Goal: Task Accomplishment & Management: Manage account settings

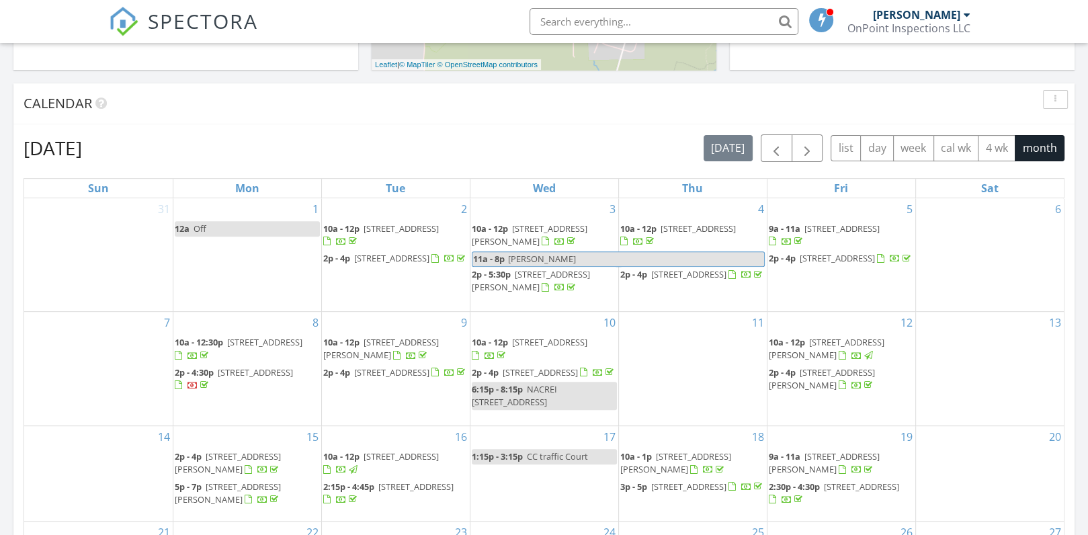
scroll to position [486, 0]
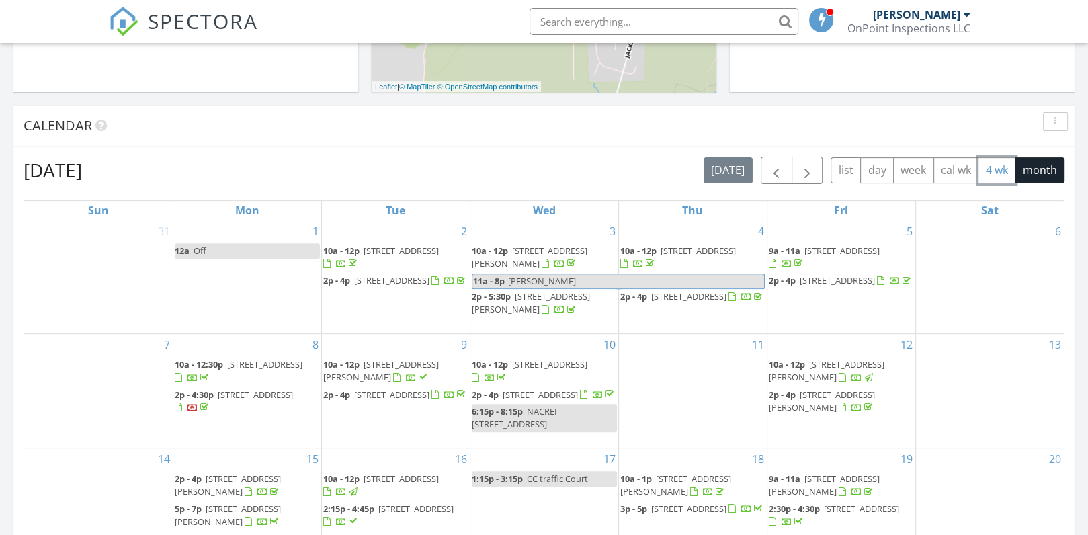
click at [998, 159] on button "4 wk" at bounding box center [997, 170] width 38 height 26
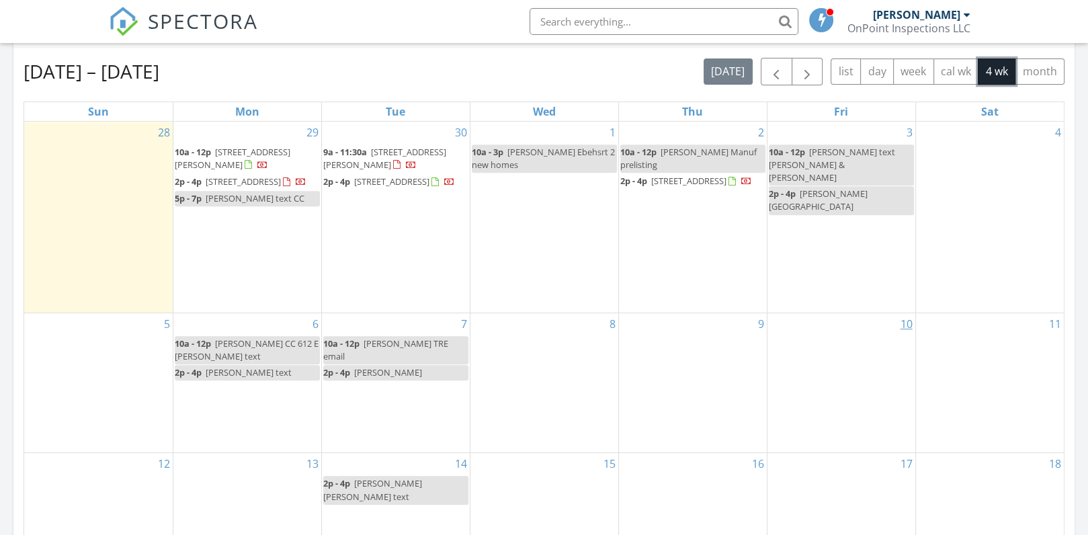
scroll to position [589, 0]
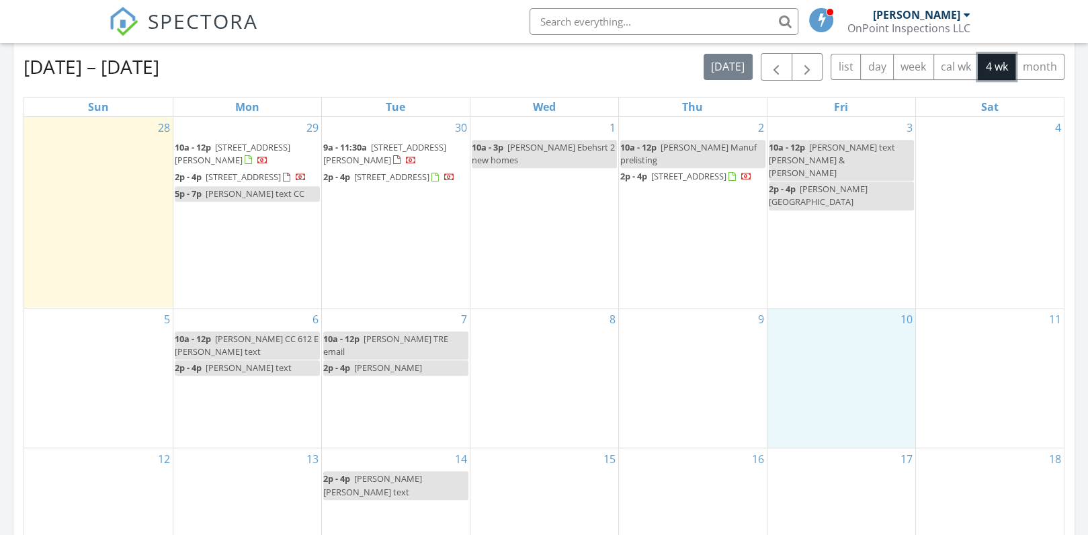
click at [792, 356] on div "10" at bounding box center [842, 378] width 148 height 140
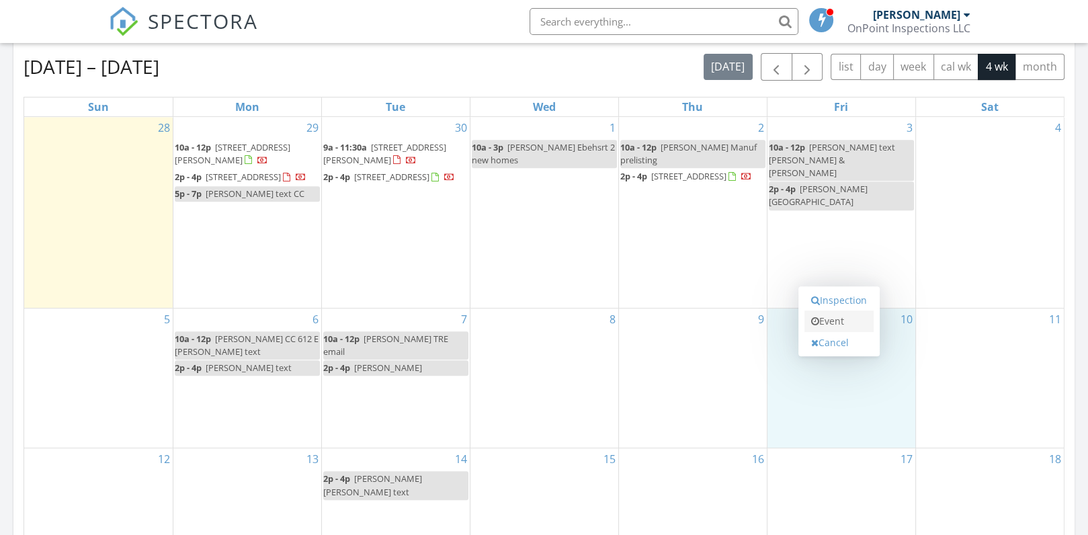
click at [849, 318] on link "Event" at bounding box center [839, 322] width 69 height 22
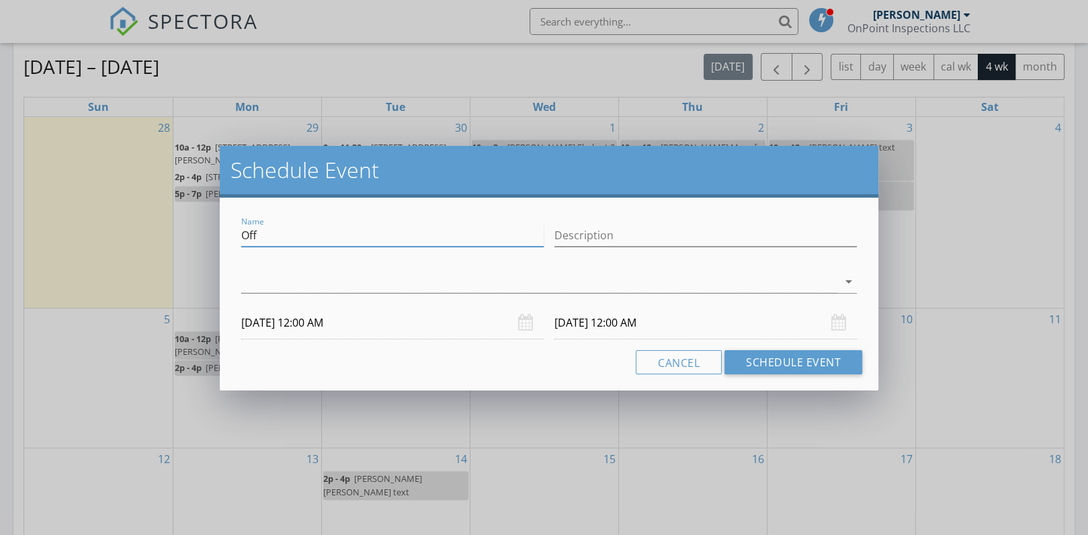
click at [286, 241] on input "Off" at bounding box center [392, 235] width 302 height 22
click at [283, 285] on div at bounding box center [539, 282] width 597 height 22
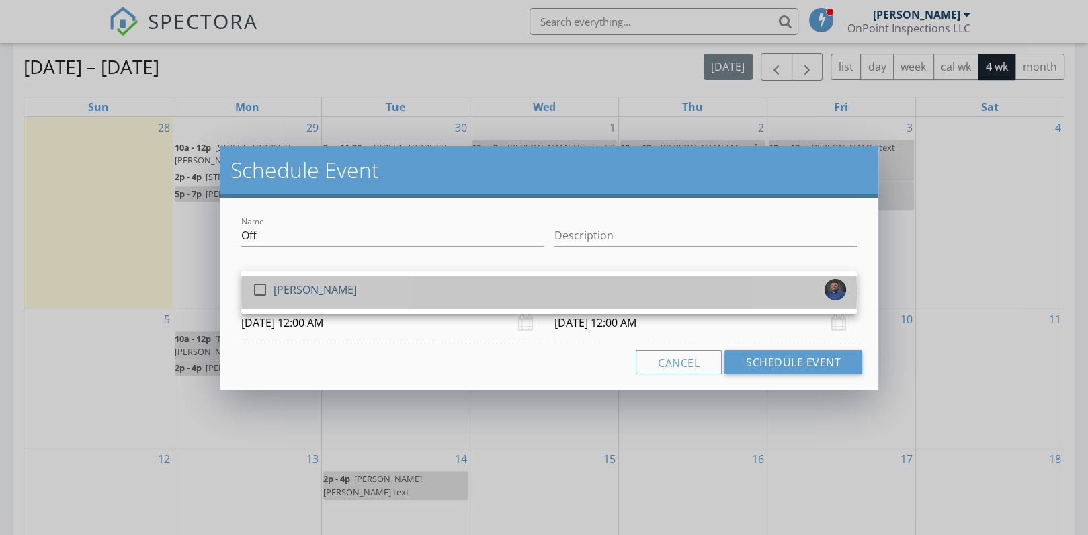
click at [283, 285] on div "[PERSON_NAME]" at bounding box center [315, 290] width 83 height 22
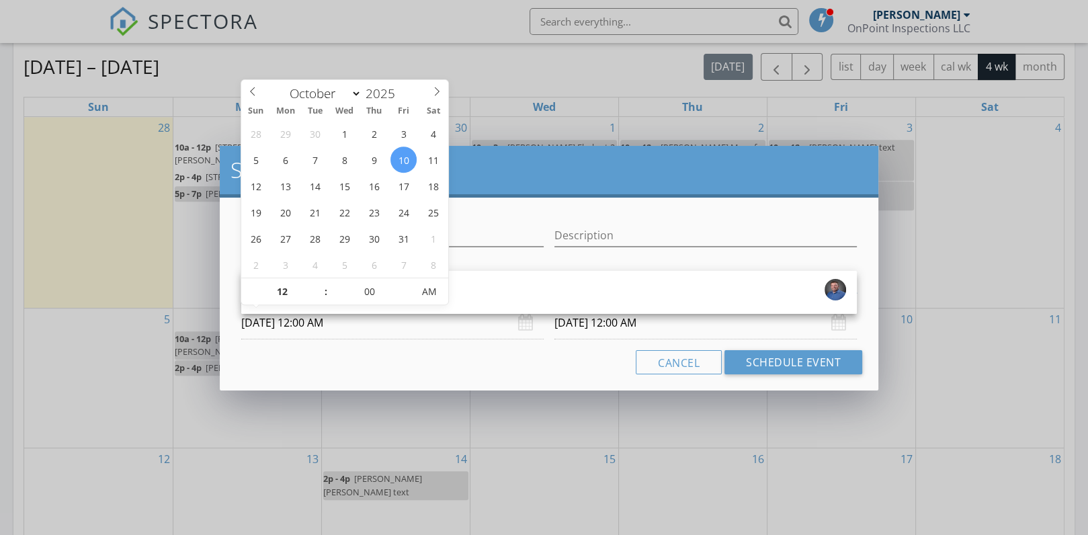
click at [282, 319] on input "10/10/2025 12:00 AM" at bounding box center [392, 322] width 302 height 33
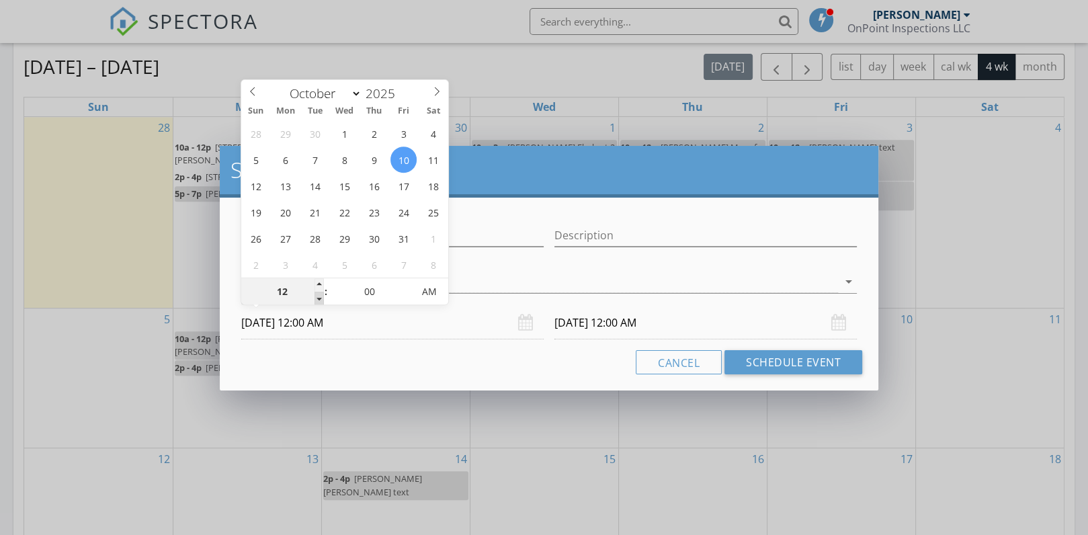
type input "11"
type input "10/10/2025 11:00 PM"
click at [317, 298] on span at bounding box center [319, 298] width 9 height 13
type input "10"
type input "10/10/2025 10:00 PM"
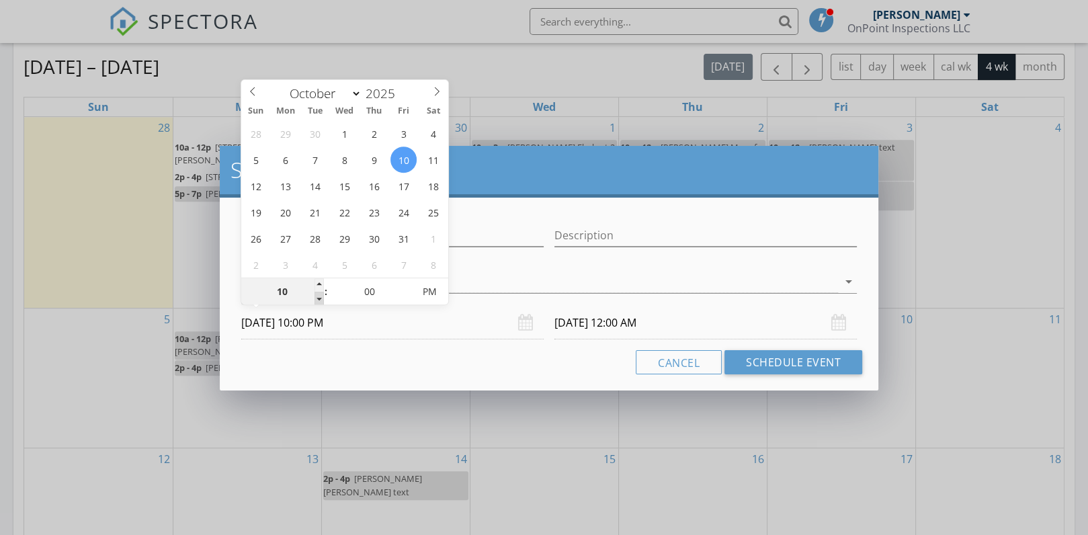
click at [317, 298] on span at bounding box center [319, 298] width 9 height 13
type input "08"
type input "10/10/2025 8:00 PM"
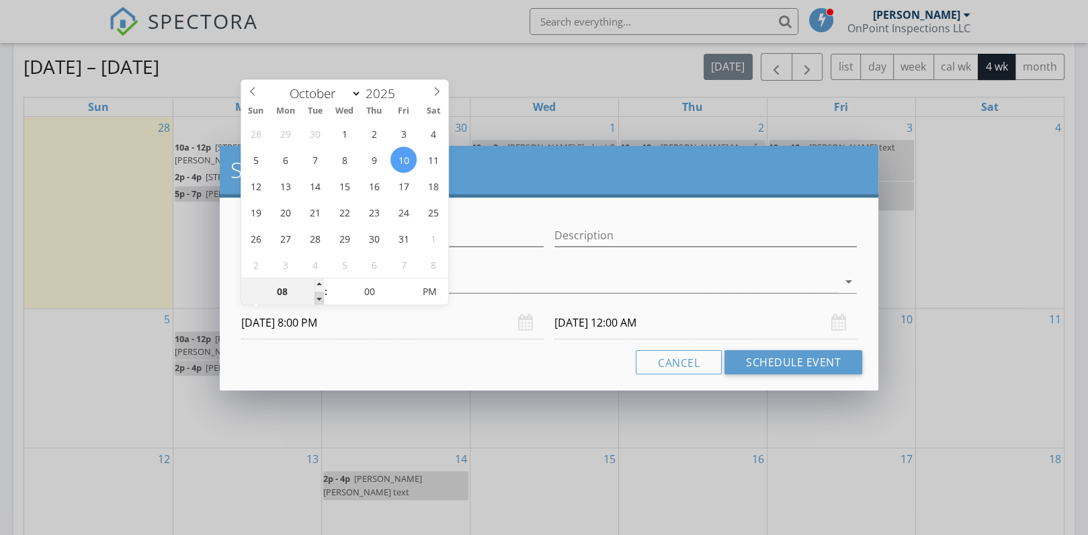
type input "10/11/2025 8:00 PM"
drag, startPoint x: 317, startPoint y: 298, endPoint x: 348, endPoint y: 364, distance: 72.8
click at [348, 364] on div "Cancel Schedule Event" at bounding box center [549, 362] width 626 height 24
click at [322, 322] on input "10/10/2025 8:00 PM" at bounding box center [392, 322] width 302 height 33
type input "09"
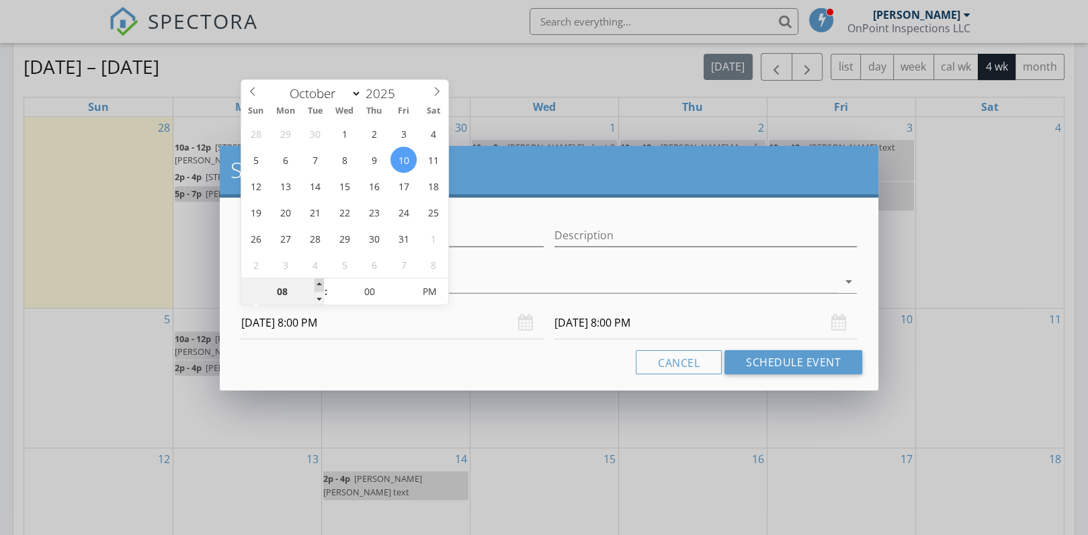
type input "10/10/2025 9:00 PM"
click at [321, 283] on span at bounding box center [319, 284] width 9 height 13
type input "10/11/2025 9:00 PM"
type input "10"
type input "10/10/2025 10:00 PM"
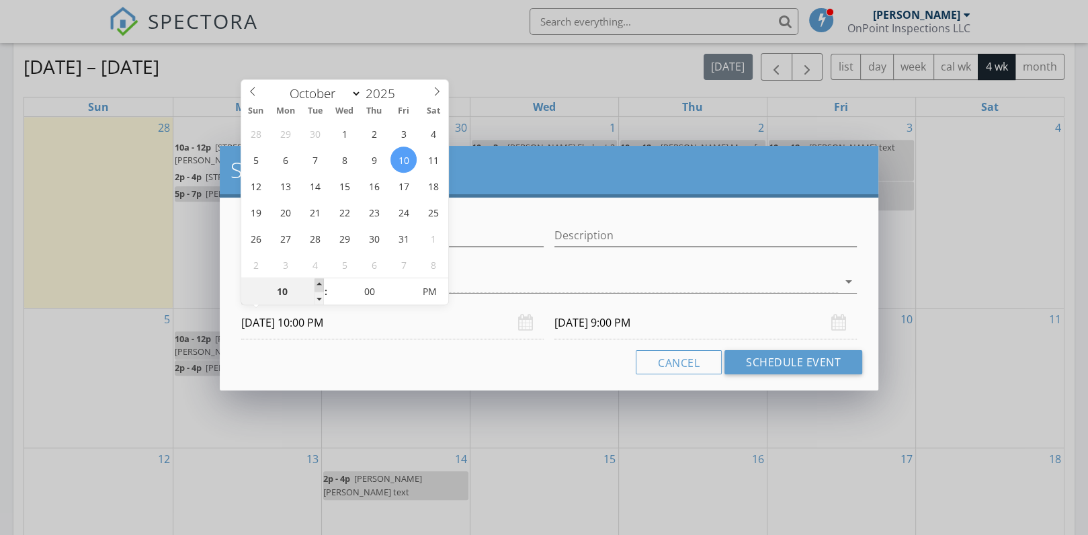
click at [321, 283] on span at bounding box center [319, 284] width 9 height 13
type input "11"
type input "10/10/2025 11:00 PM"
click at [321, 283] on span at bounding box center [319, 284] width 9 height 13
type input "12"
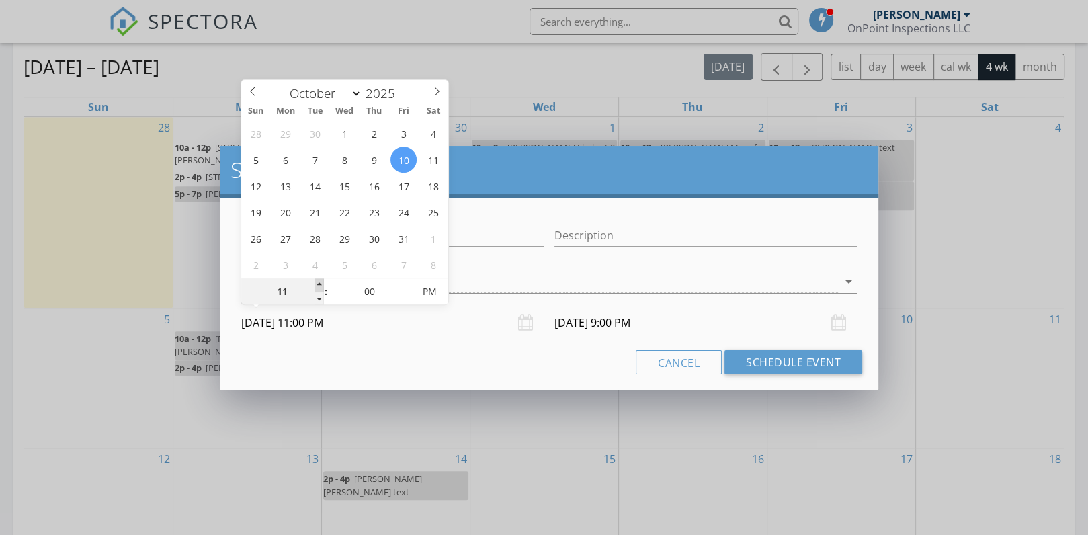
type input "10/10/2025 12:00 AM"
click at [321, 283] on span at bounding box center [319, 284] width 9 height 13
type input "01"
type input "10/10/2025 1:00 AM"
click at [321, 283] on span at bounding box center [319, 284] width 9 height 13
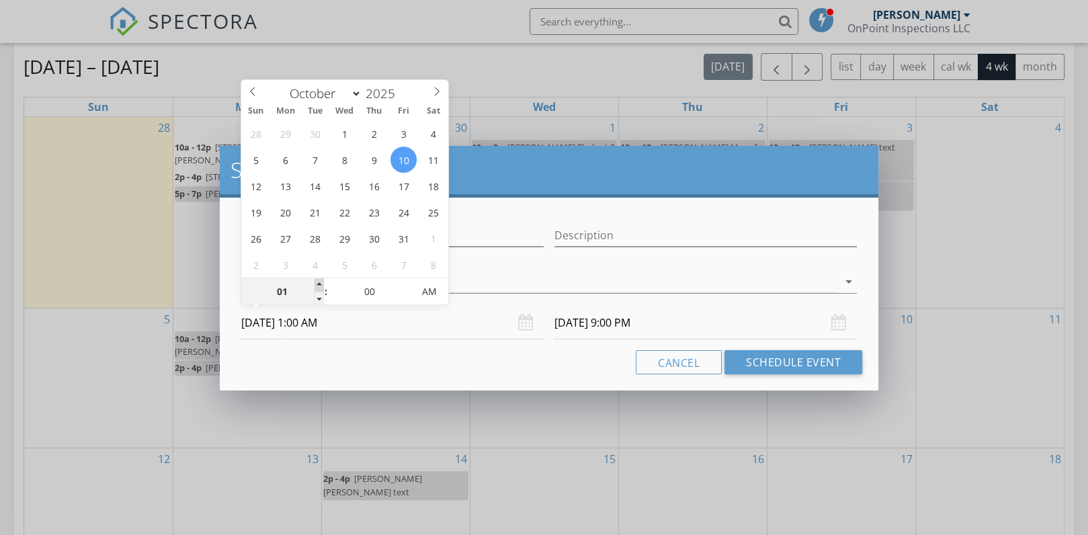
type input "02"
type input "10/10/2025 2:00 AM"
click at [321, 283] on span at bounding box center [319, 284] width 9 height 13
type input "03"
type input "10/10/2025 3:00 AM"
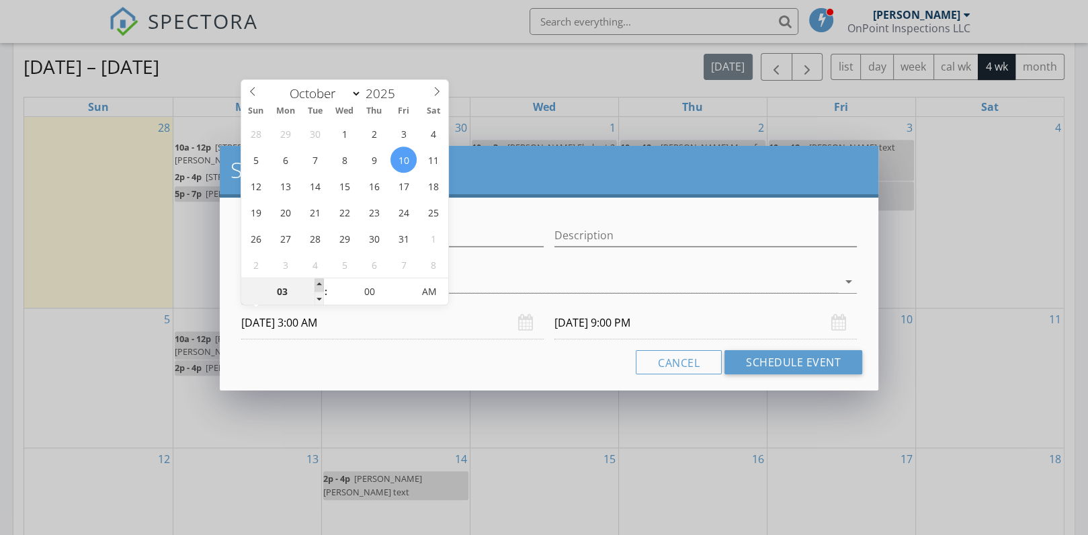
click at [321, 283] on span at bounding box center [319, 284] width 9 height 13
type input "04"
type input "10/10/2025 4:00 AM"
type input "10/11/2025 3:00 AM"
click at [321, 283] on span at bounding box center [319, 284] width 9 height 13
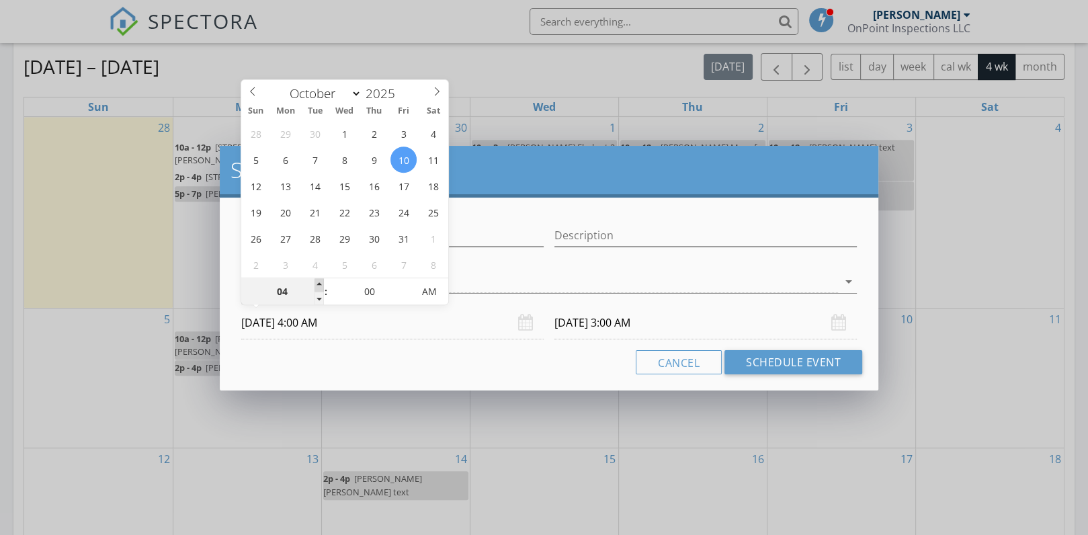
type input "05"
type input "10/10/2025 5:00 AM"
type input "10/11/2025 4:00 AM"
click at [321, 283] on span at bounding box center [319, 284] width 9 height 13
type input "06"
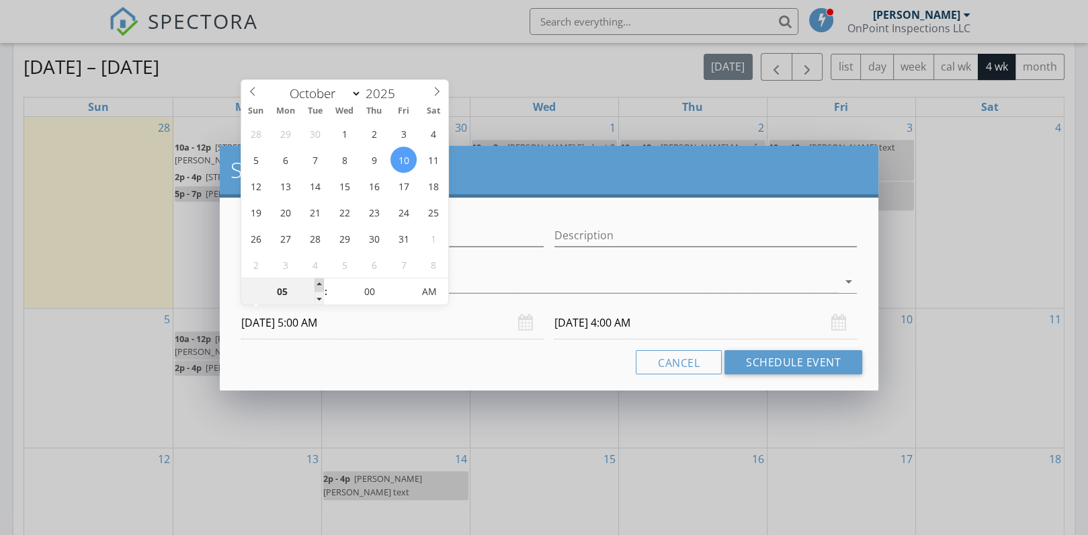
type input "10/10/2025 6:00 AM"
click at [321, 283] on span at bounding box center [319, 284] width 9 height 13
type input "07"
type input "10/10/2025 7:00 AM"
click at [321, 283] on span at bounding box center [319, 284] width 9 height 13
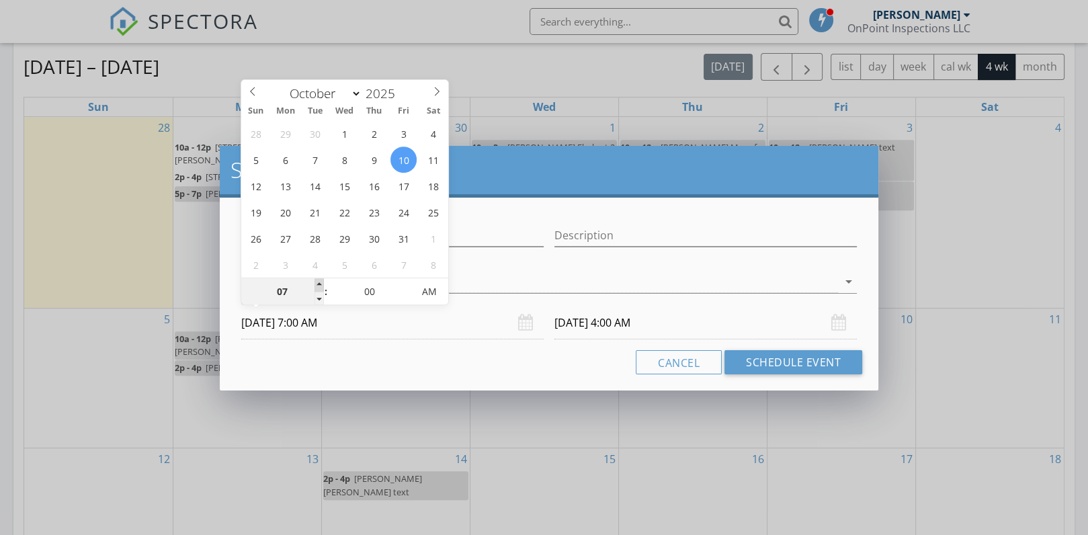
type input "10/11/2025 7:00 AM"
type input "08"
type input "10/10/2025 8:00 AM"
click at [321, 283] on span at bounding box center [319, 284] width 9 height 13
type input "10/11/2025 8:00 AM"
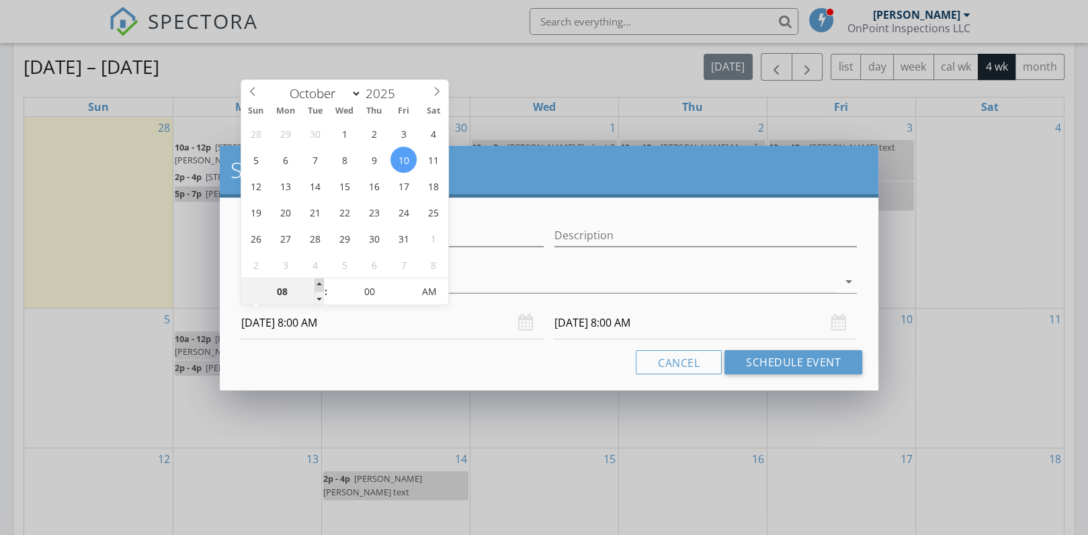
type input "09"
type input "10/10/2025 9:00 AM"
click at [321, 283] on span at bounding box center [319, 284] width 9 height 13
type input "09"
type input "10/11/2025 9:00 AM"
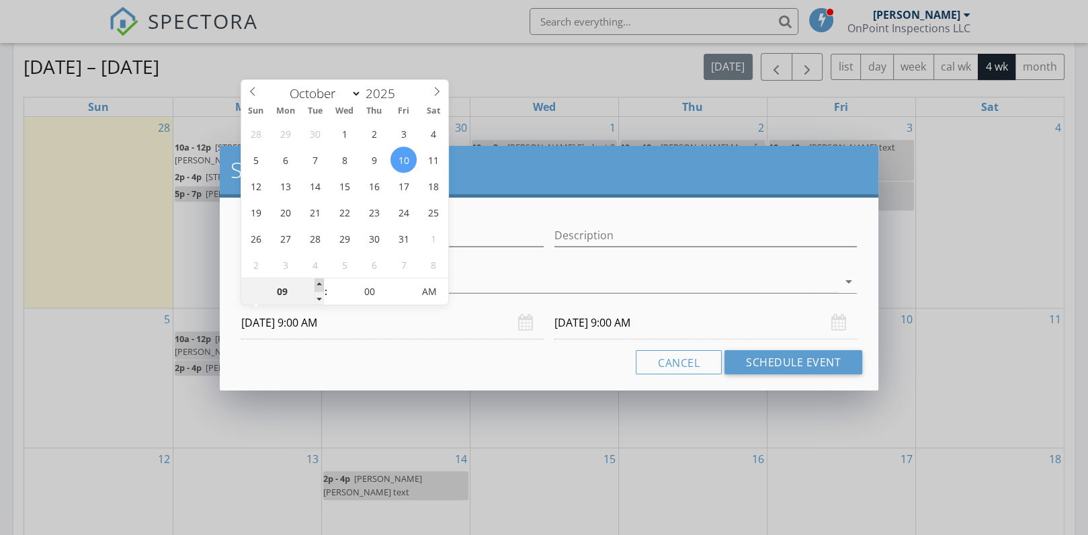
type input "10"
type input "10/10/2025 10:00 AM"
click at [317, 283] on span at bounding box center [319, 284] width 9 height 13
type input "10"
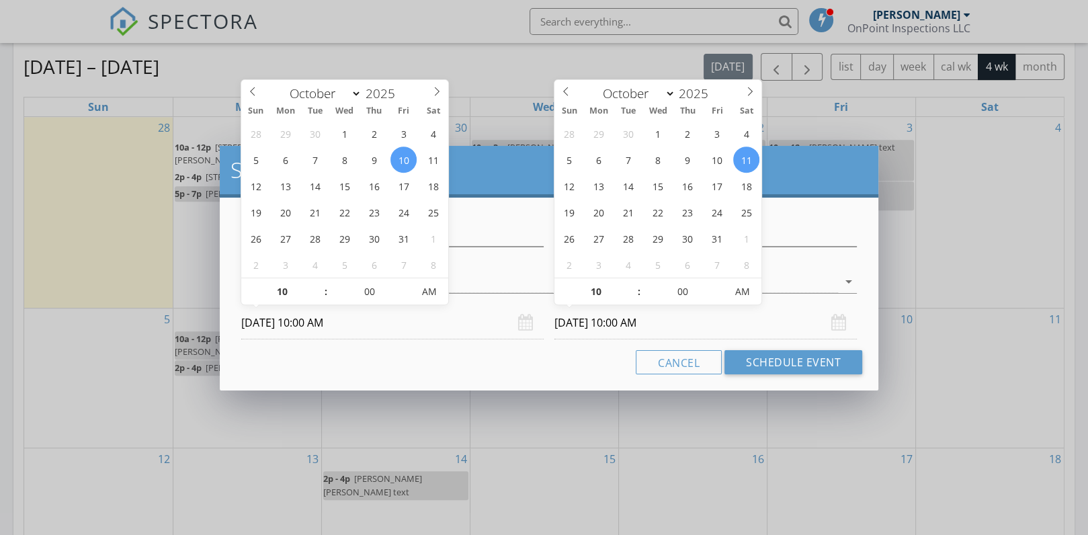
click at [591, 321] on input "10/11/2025 10:00 AM" at bounding box center [705, 322] width 302 height 33
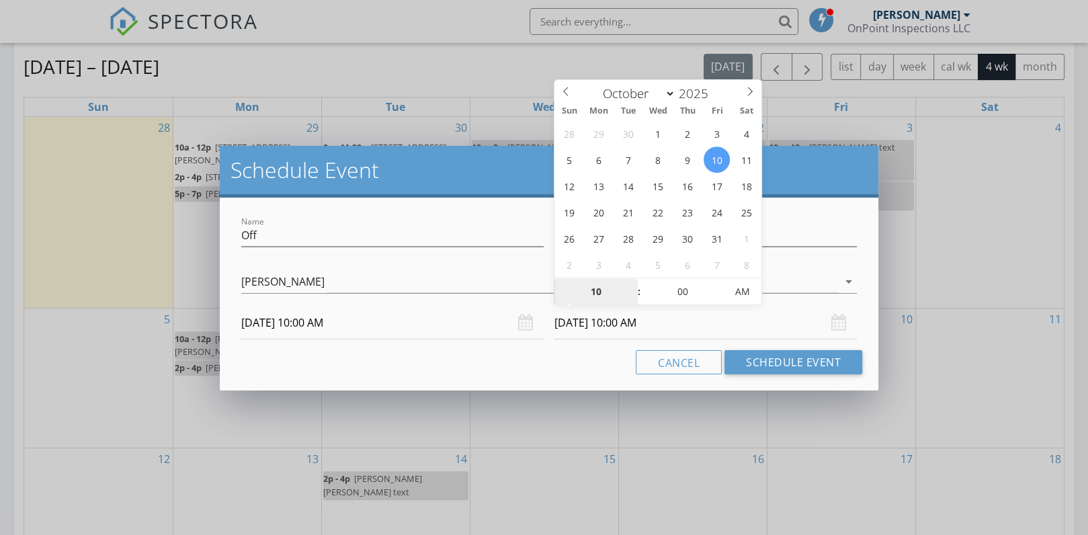
type input "10/10/2025 10:00 AM"
type input "11"
type input "10/10/2025 11:00 AM"
click at [632, 286] on span at bounding box center [632, 284] width 9 height 13
type input "12"
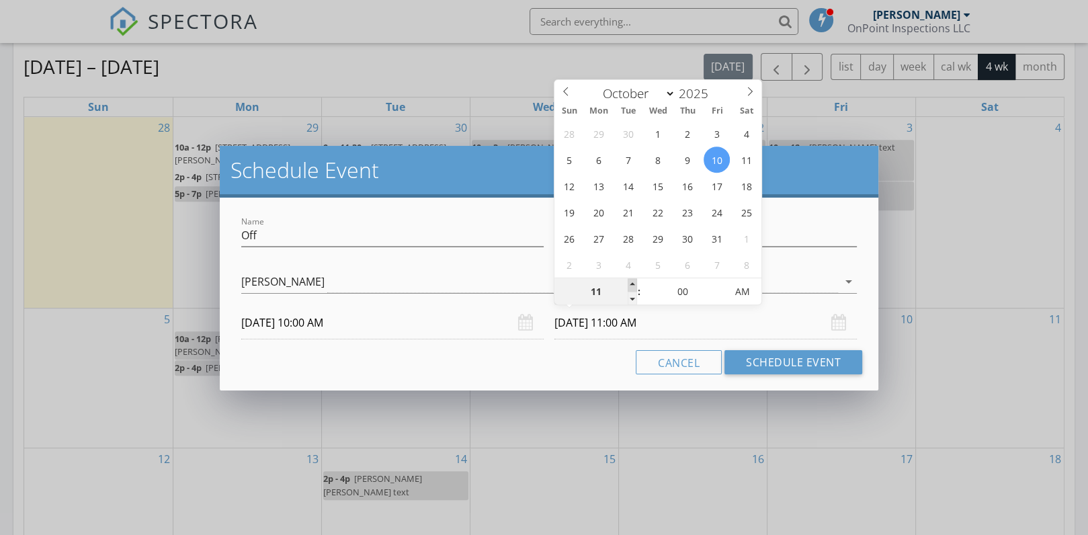
type input "10/10/2025 12:00 PM"
click at [632, 286] on span at bounding box center [632, 284] width 9 height 13
click at [786, 362] on button "Schedule Event" at bounding box center [794, 362] width 138 height 24
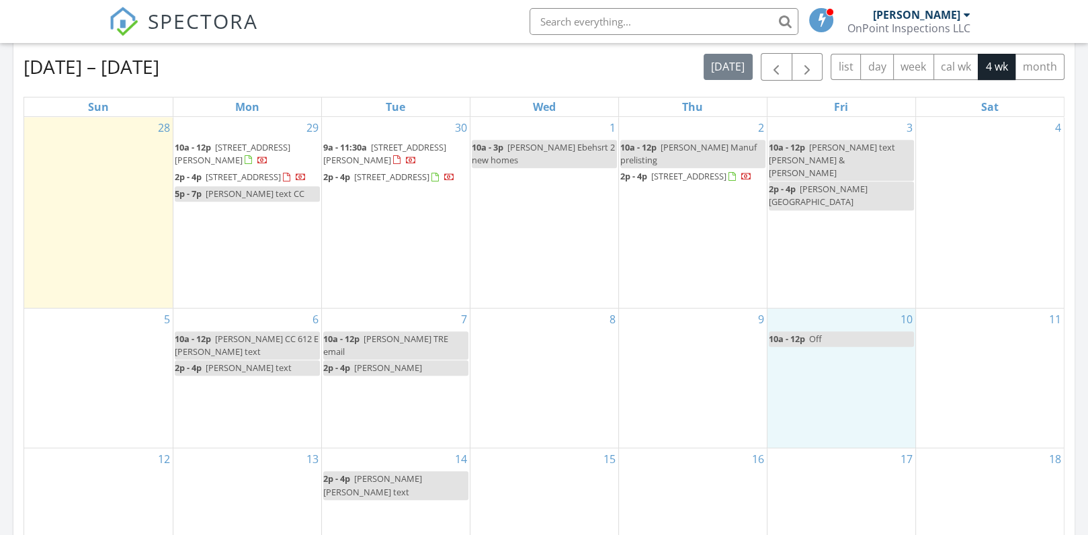
click at [834, 401] on div "10 10a - 12p Off" at bounding box center [842, 378] width 148 height 140
click at [839, 359] on link "Event" at bounding box center [839, 367] width 69 height 22
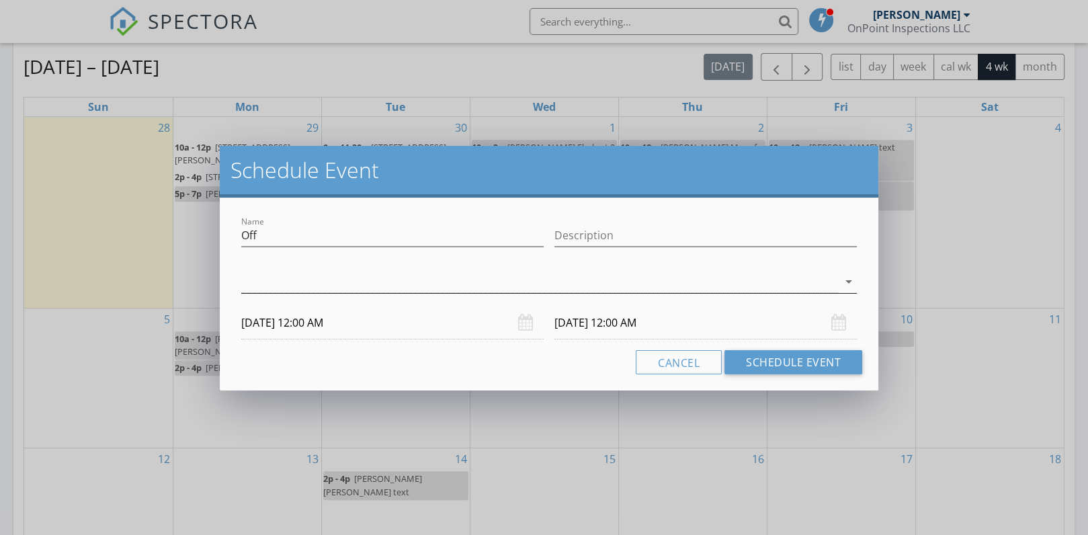
click at [321, 282] on div at bounding box center [539, 282] width 597 height 22
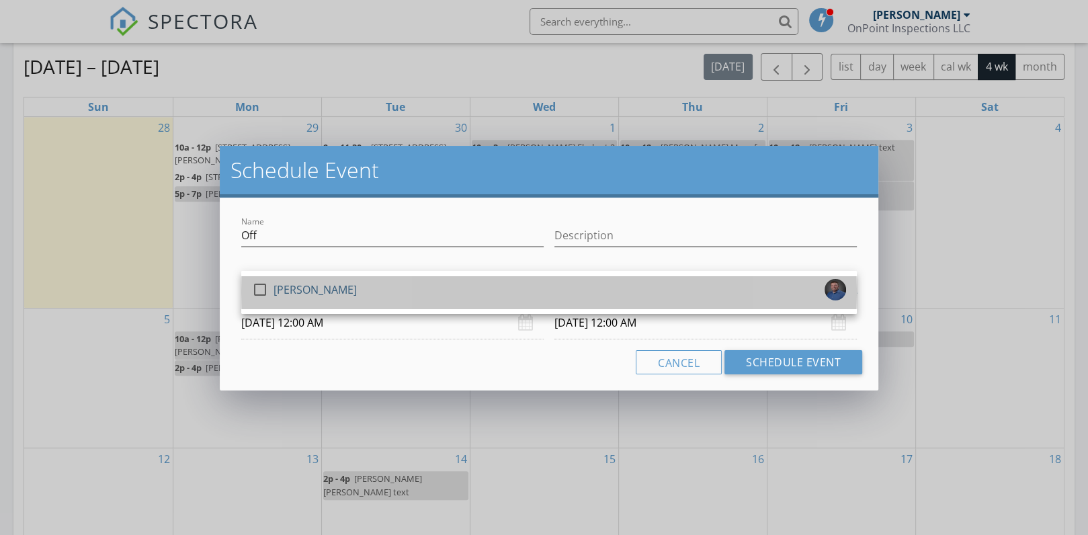
click at [321, 282] on div "[PERSON_NAME]" at bounding box center [315, 290] width 83 height 22
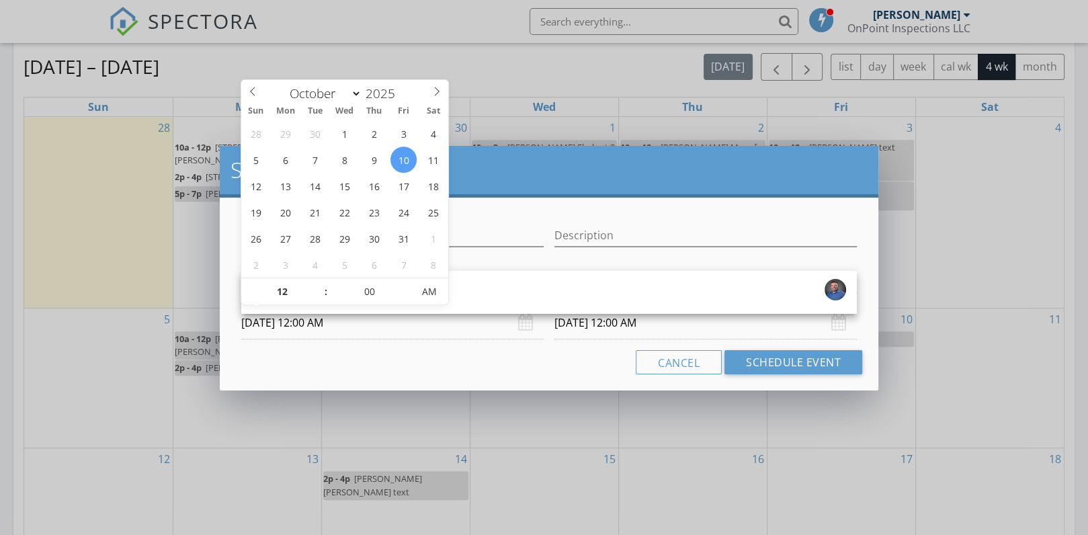
click at [287, 327] on input "10/10/2025 12:00 AM" at bounding box center [392, 322] width 302 height 33
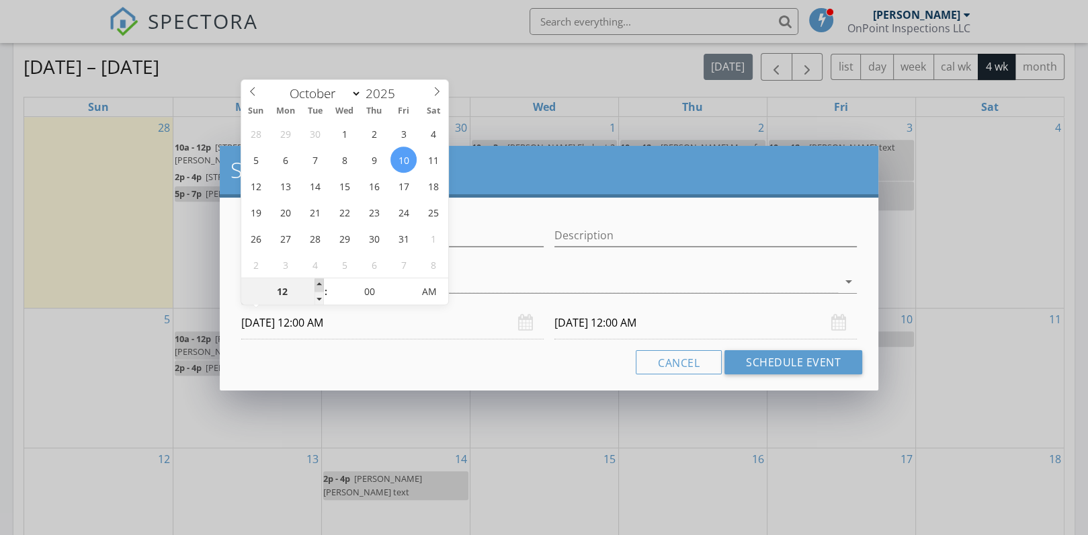
type input "01"
type input "10/10/2025 1:00 AM"
click at [319, 286] on span at bounding box center [319, 284] width 9 height 13
type input "02"
type input "10/10/2025 2:00 AM"
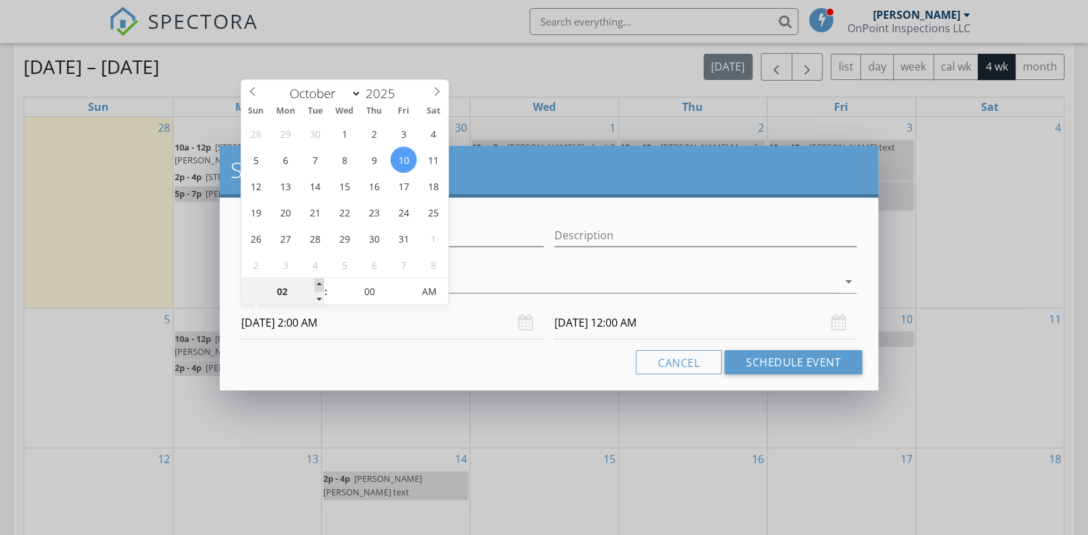
click at [319, 286] on span at bounding box center [319, 284] width 9 height 13
type input "10/11/2025 2:00 AM"
type input "10/10/2025 2:00 PM"
click at [432, 286] on span "PM" at bounding box center [429, 291] width 37 height 27
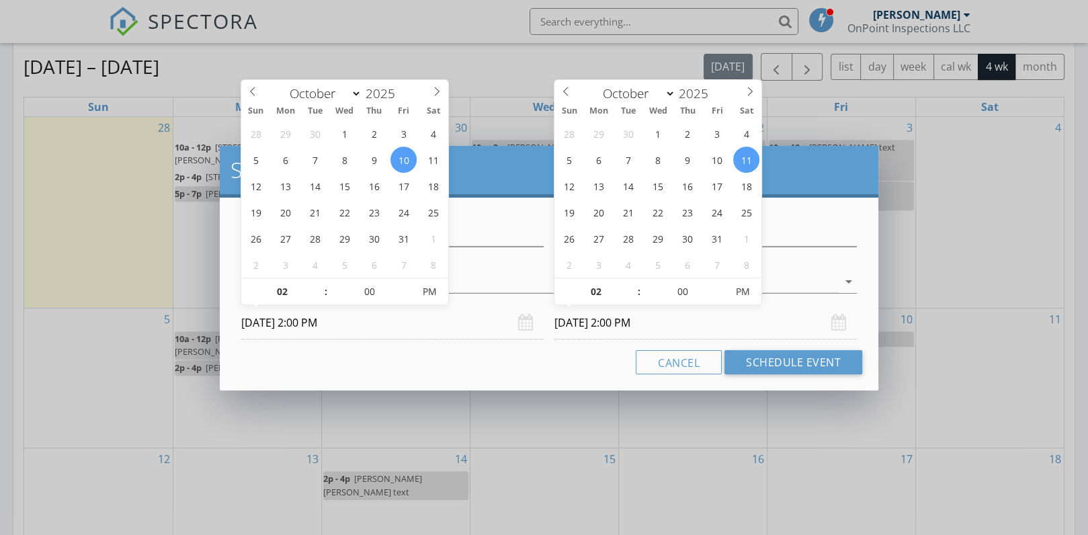
click at [616, 313] on input "10/11/2025 2:00 PM" at bounding box center [705, 322] width 302 height 33
type input "10/10/2025 2:00 PM"
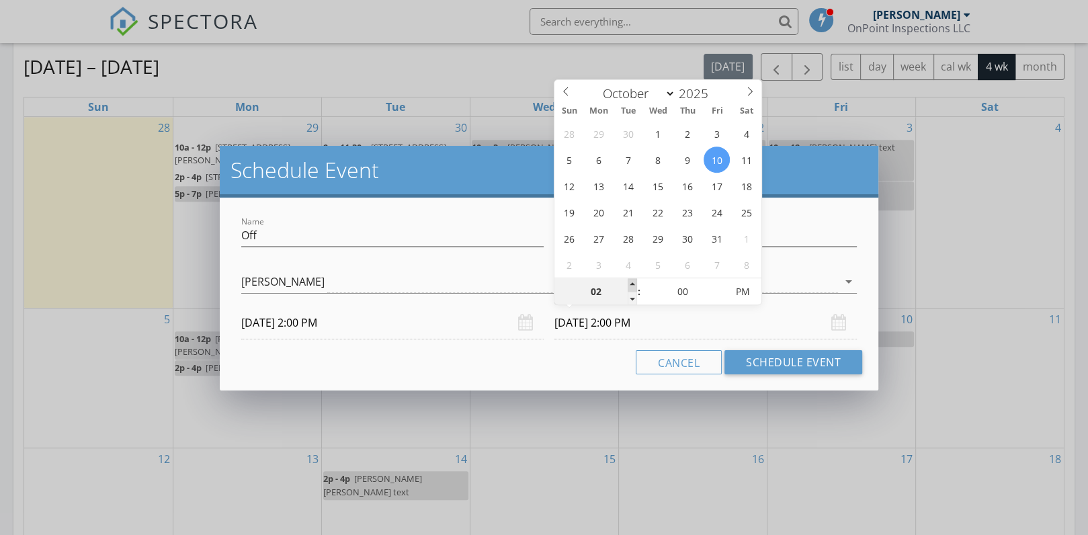
type input "03"
type input "10/10/2025 3:00 PM"
click at [631, 284] on span at bounding box center [632, 284] width 9 height 13
type input "04"
type input "10/10/2025 4:00 PM"
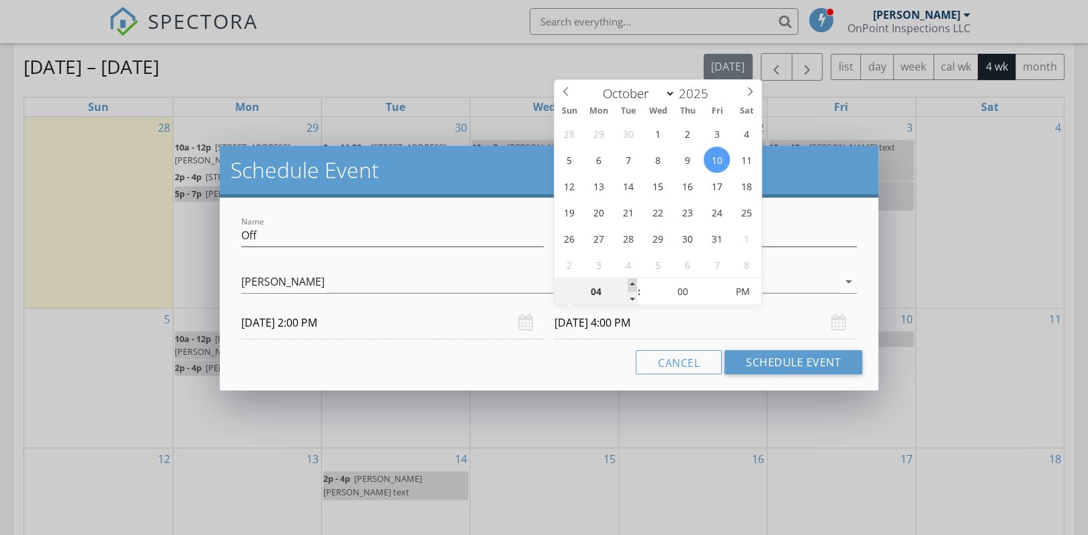
click at [631, 284] on span at bounding box center [632, 284] width 9 height 13
click at [780, 360] on button "Schedule Event" at bounding box center [794, 362] width 138 height 24
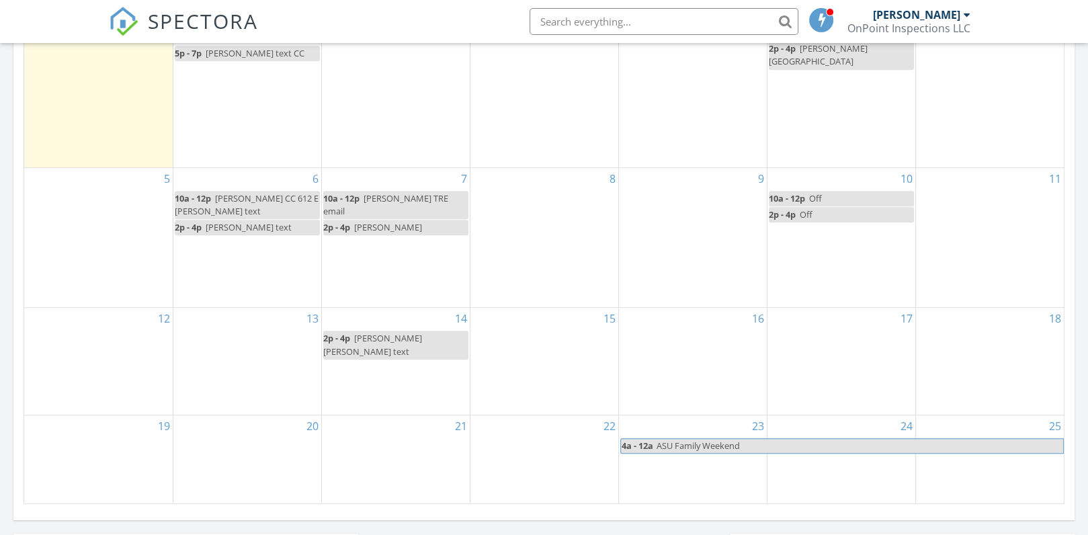
scroll to position [742, 0]
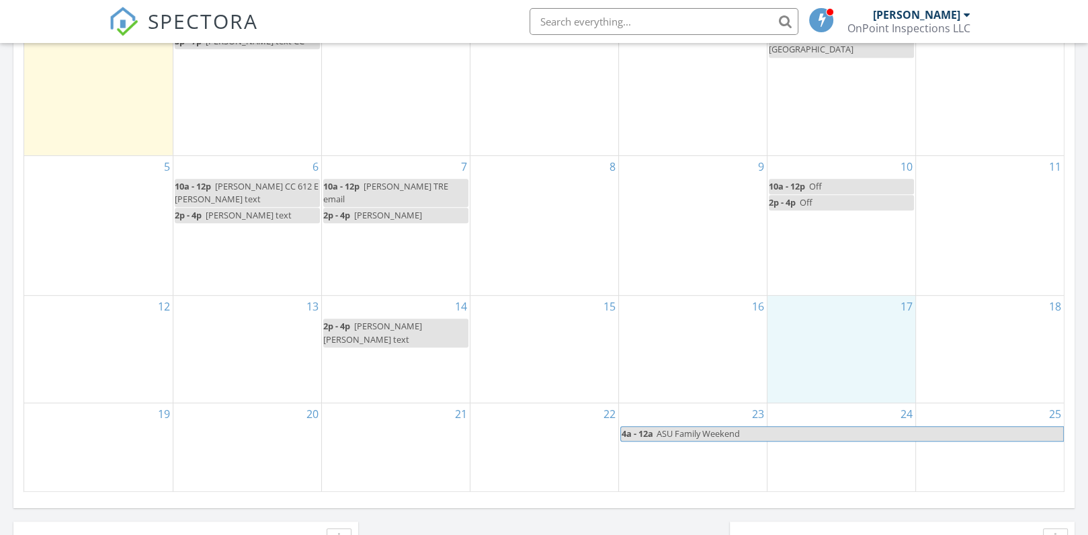
click at [805, 319] on div "17" at bounding box center [842, 349] width 148 height 107
click at [831, 280] on link "Event" at bounding box center [839, 286] width 69 height 22
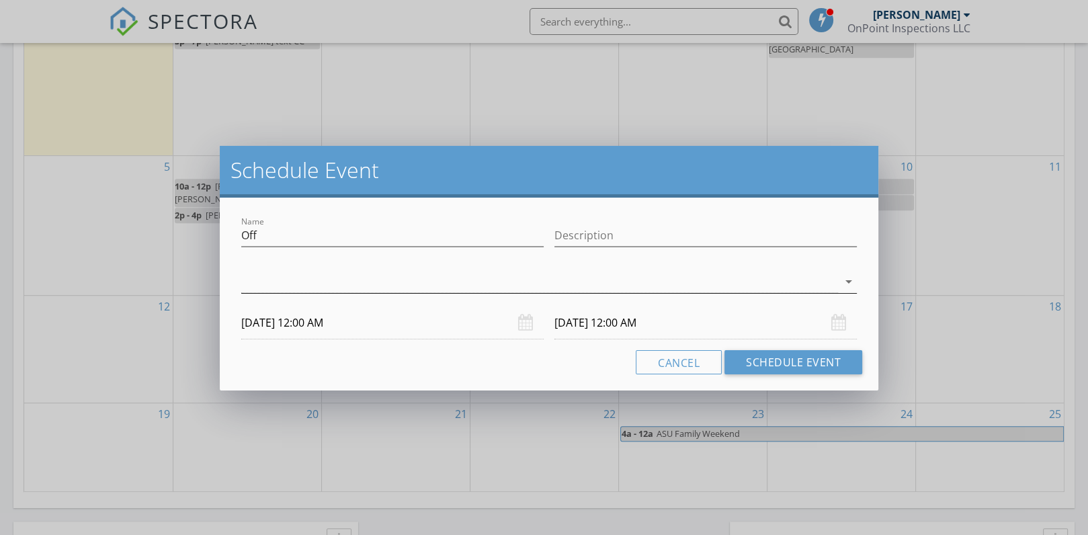
click at [300, 285] on div at bounding box center [539, 282] width 597 height 22
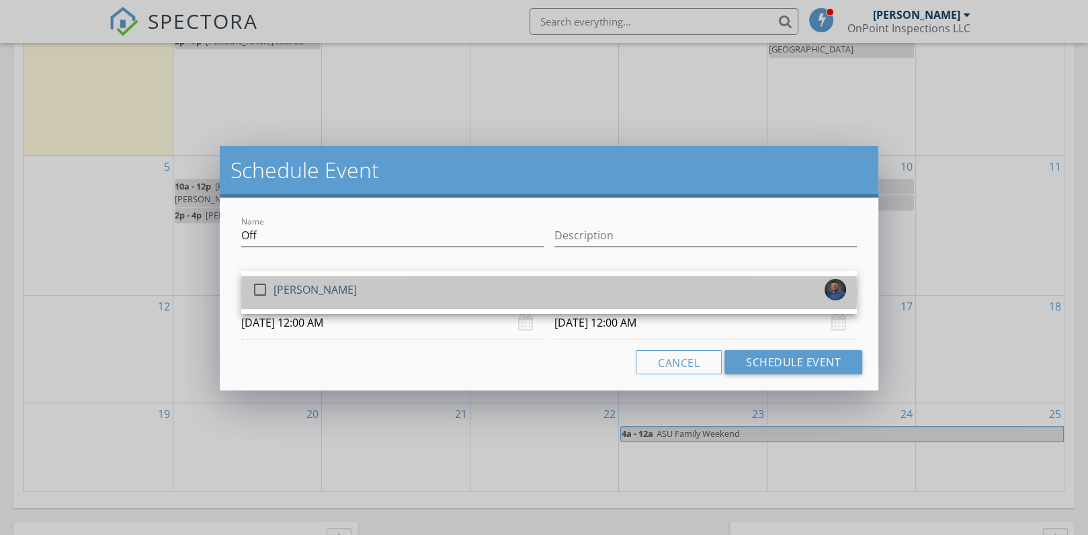
click at [300, 285] on div "[PERSON_NAME]" at bounding box center [315, 290] width 83 height 22
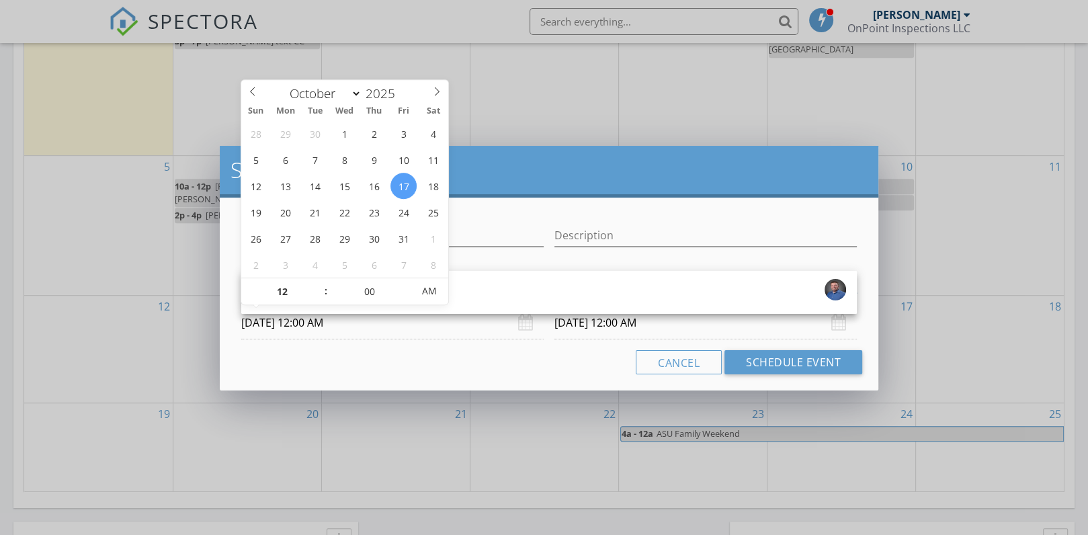
click at [298, 316] on input "10/17/2025 12:00 AM" at bounding box center [392, 322] width 302 height 33
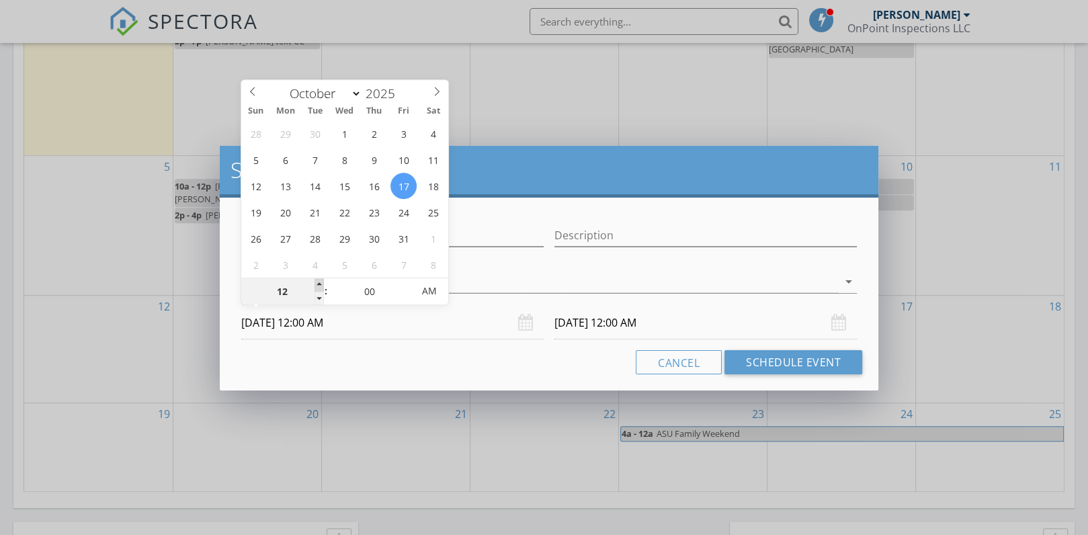
type input "01"
type input "10/17/2025 1:00 AM"
click at [317, 282] on span at bounding box center [319, 284] width 9 height 13
type input "02"
type input "10/17/2025 2:00 AM"
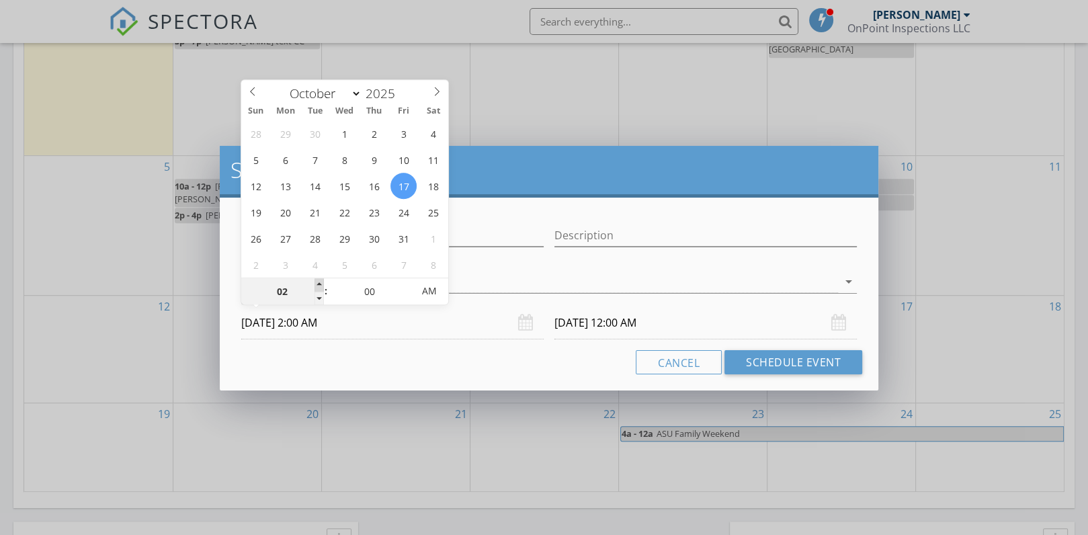
click at [317, 282] on span at bounding box center [319, 284] width 9 height 13
type input "03"
type input "10/17/2025 3:00 AM"
click at [317, 282] on span at bounding box center [319, 284] width 9 height 13
type input "04"
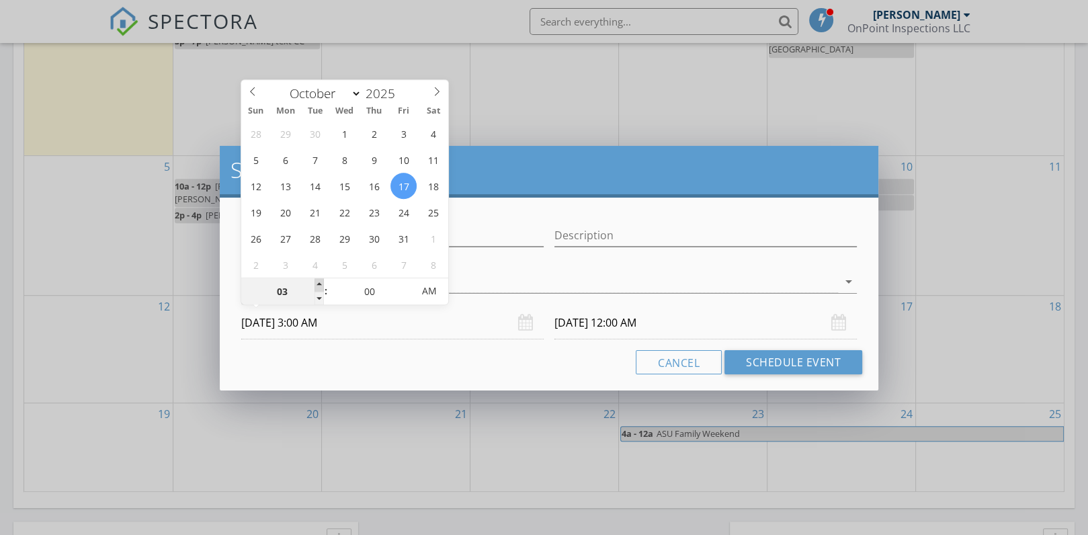
type input "10/17/2025 4:00 AM"
click at [317, 282] on span at bounding box center [319, 284] width 9 height 13
type input "05"
type input "10/17/2025 5:00 AM"
click at [317, 282] on span at bounding box center [319, 284] width 9 height 13
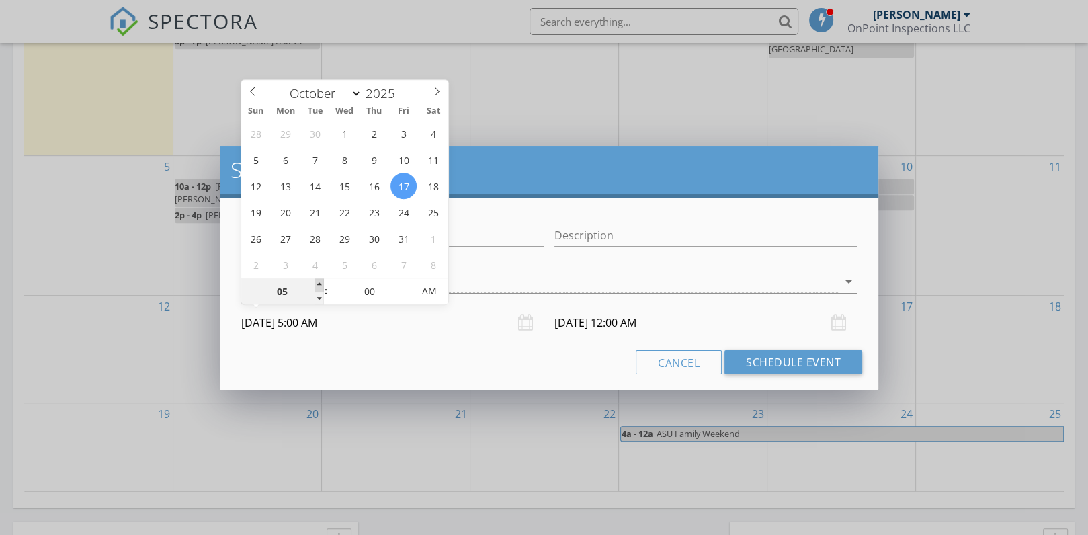
type input "06"
type input "10/17/2025 6:00 AM"
click at [317, 282] on span at bounding box center [319, 284] width 9 height 13
type input "07"
type input "10/17/2025 7:00 AM"
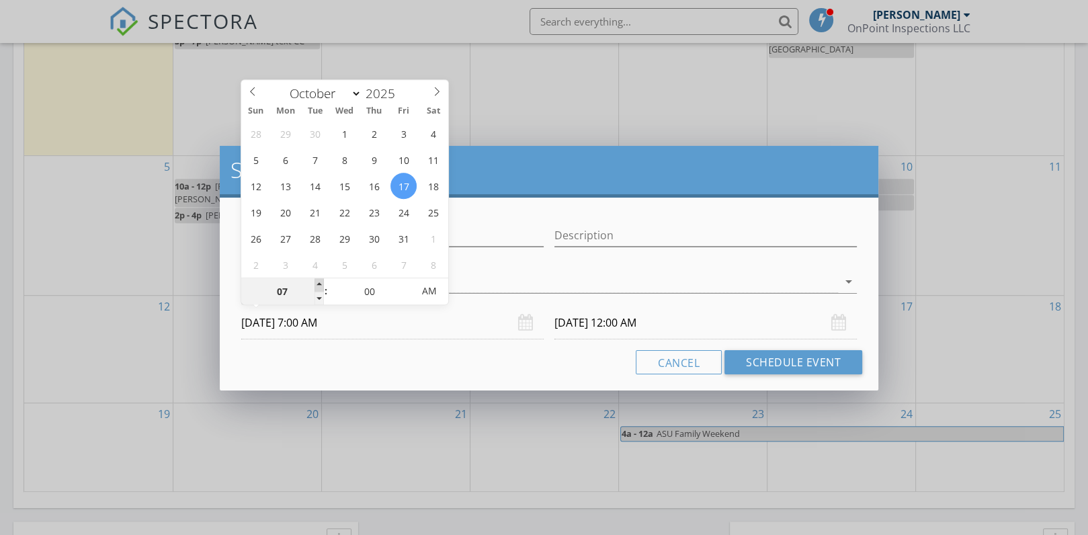
click at [317, 282] on span at bounding box center [319, 284] width 9 height 13
type input "08"
type input "10/17/2025 8:00 AM"
click at [317, 282] on span at bounding box center [319, 284] width 9 height 13
type input "09"
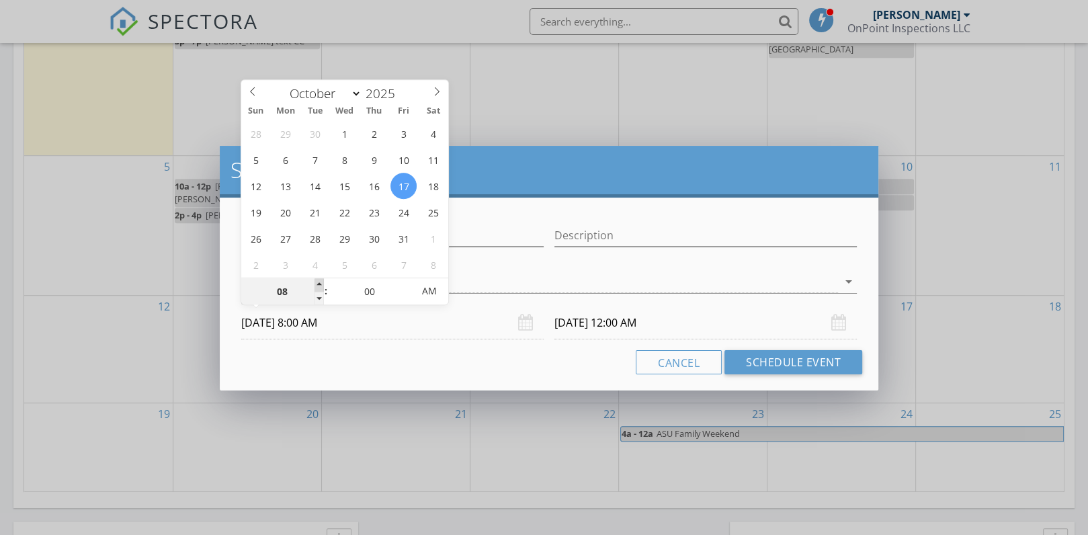
type input "10/17/2025 9:00 AM"
click at [317, 282] on span at bounding box center [319, 284] width 9 height 13
type input "10"
type input "10/17/2025 10:00 AM"
click at [317, 282] on span at bounding box center [319, 284] width 9 height 13
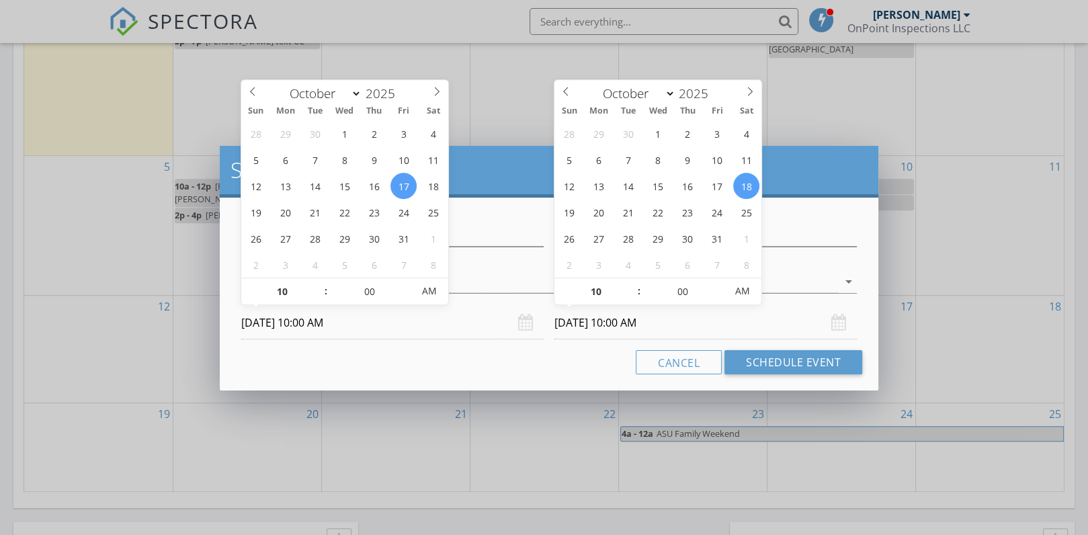
click at [599, 317] on input "10/18/2025 10:00 AM" at bounding box center [705, 322] width 302 height 33
type input "10/17/2025 10:00 AM"
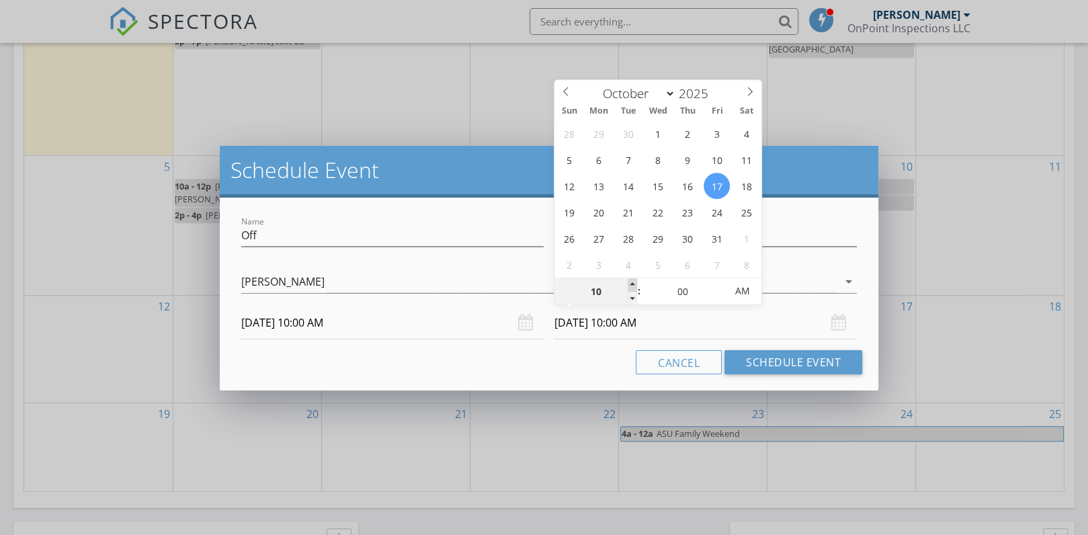
type input "11"
type input "10/17/2025 11:00 AM"
click at [632, 282] on span at bounding box center [632, 284] width 9 height 13
type input "12"
type input "10/17/2025 12:00 PM"
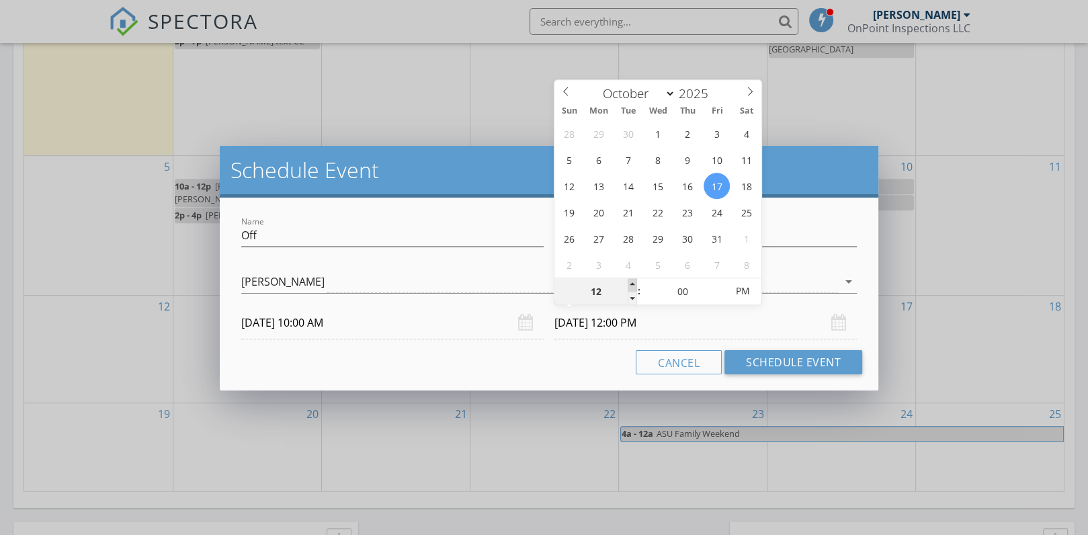
click at [632, 282] on span at bounding box center [632, 284] width 9 height 13
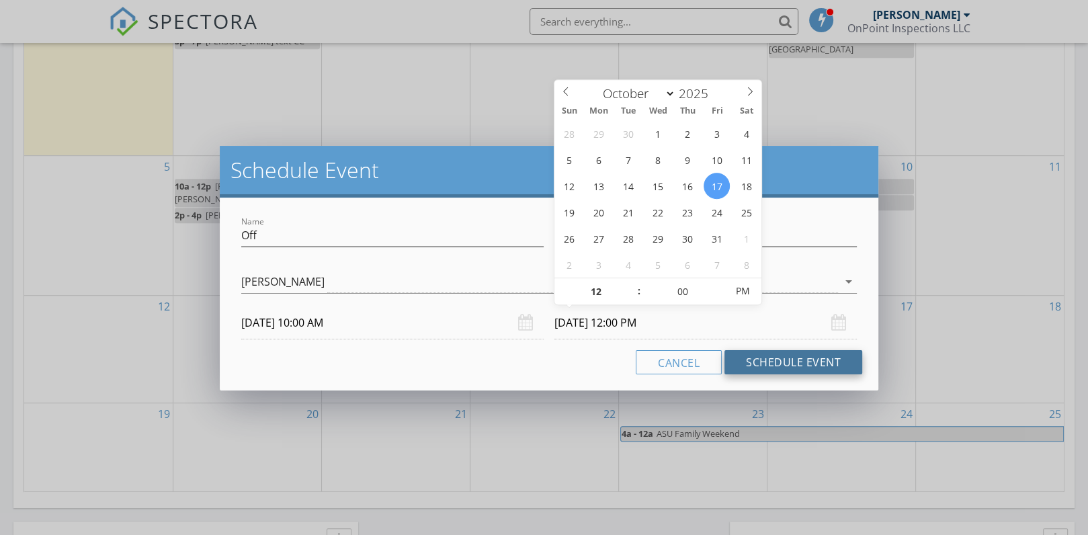
click at [819, 353] on button "Schedule Event" at bounding box center [794, 362] width 138 height 24
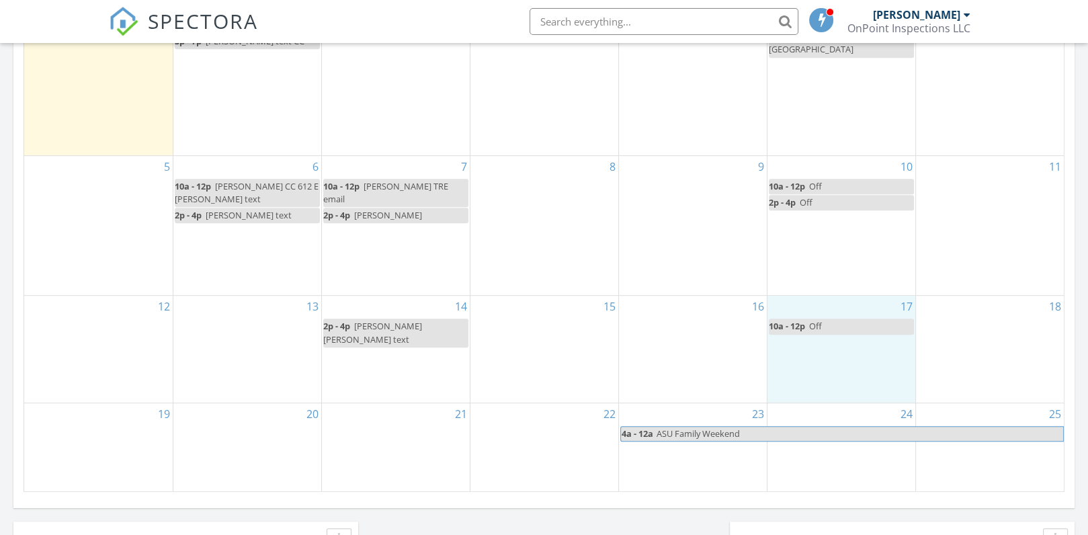
click at [848, 380] on div "17 10a - 12p Off" at bounding box center [842, 349] width 148 height 107
click at [835, 343] on link "Event" at bounding box center [839, 347] width 69 height 22
select select "9"
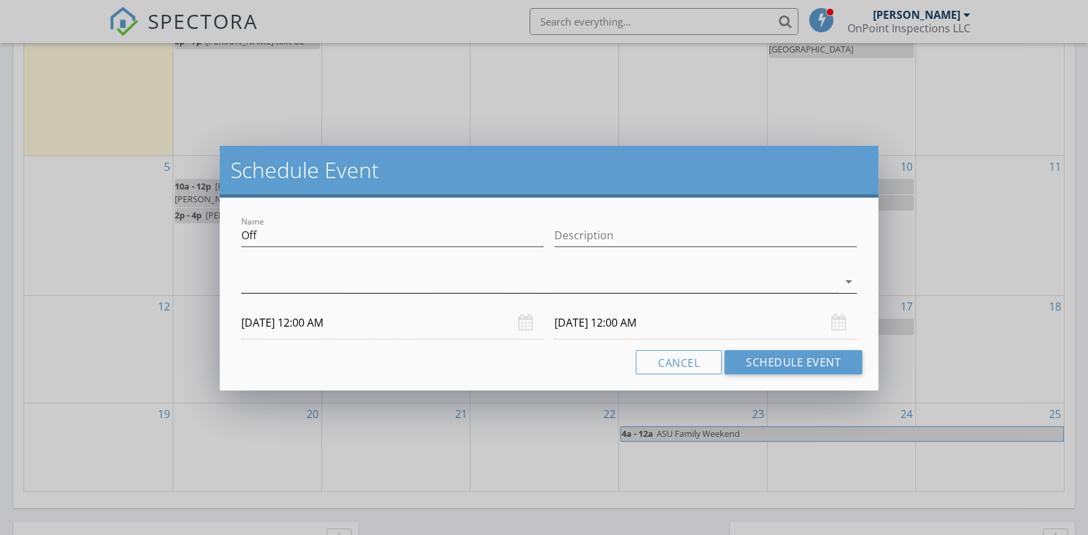
click at [292, 288] on div at bounding box center [539, 282] width 597 height 22
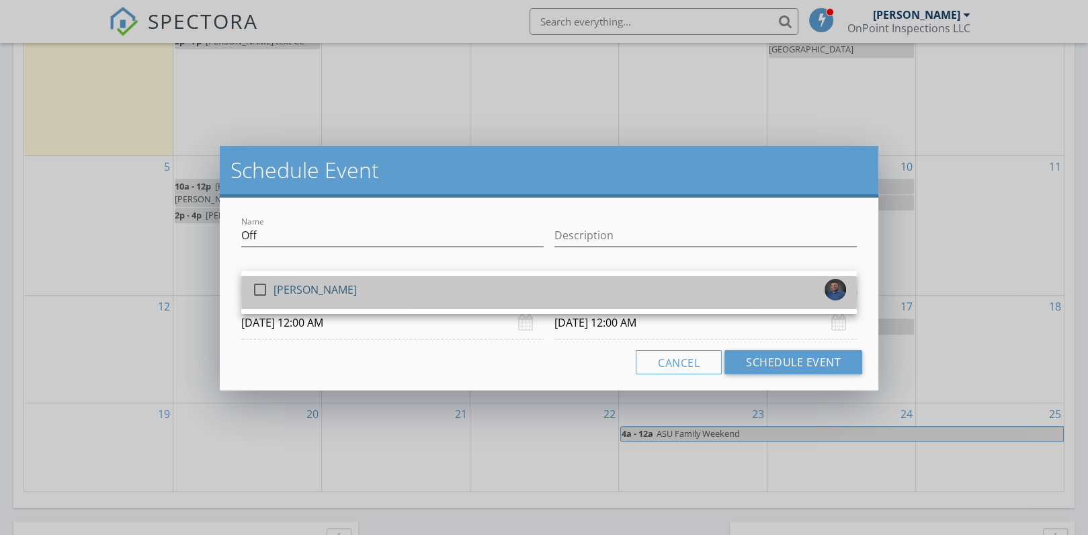
click at [292, 288] on div "[PERSON_NAME]" at bounding box center [315, 290] width 83 height 22
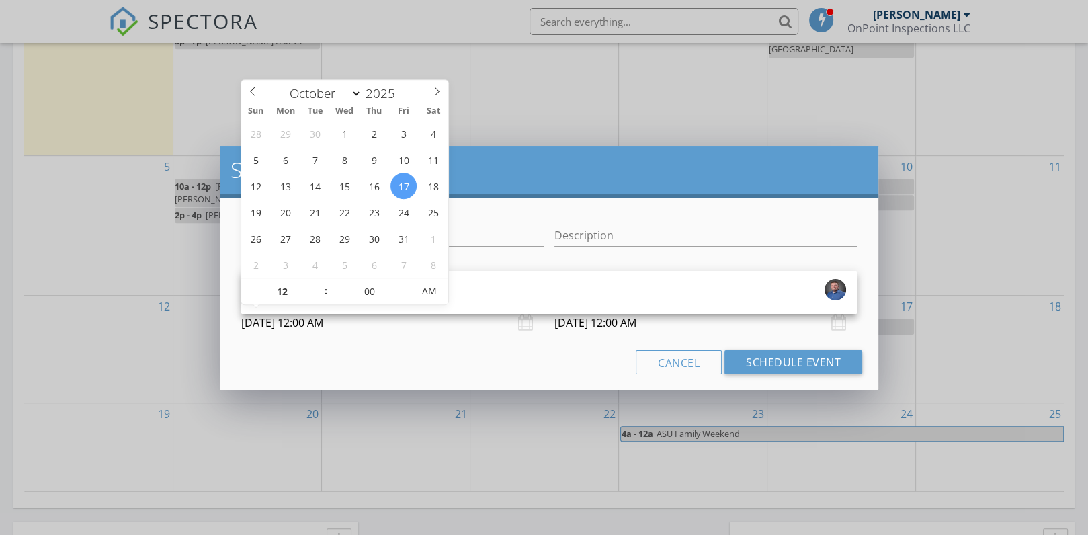
click at [284, 327] on input "10/17/2025 12:00 AM" at bounding box center [392, 322] width 302 height 33
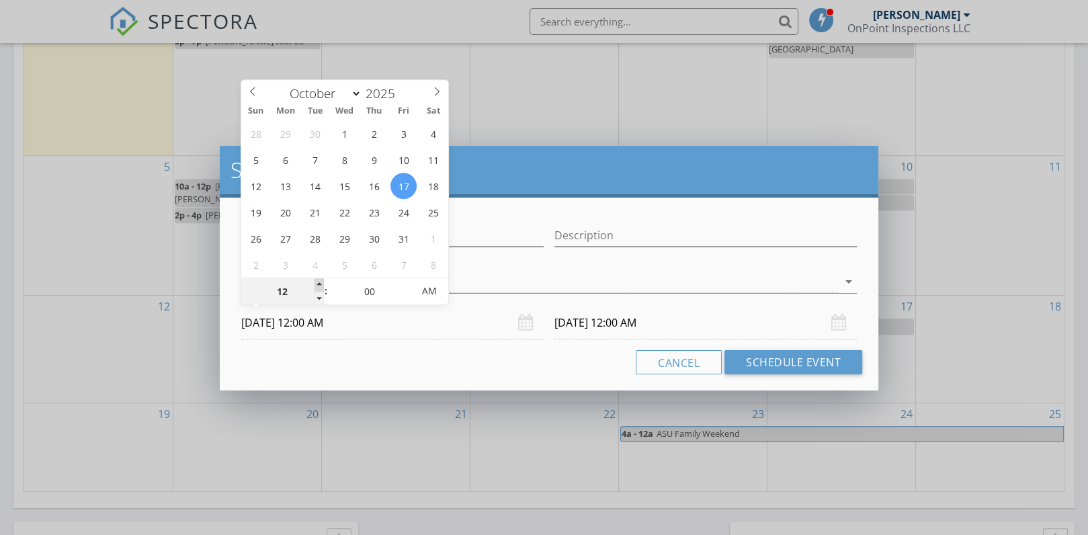
type input "01"
type input "10/17/2025 1:00 AM"
click at [320, 280] on span at bounding box center [319, 284] width 9 height 13
type input "02"
type input "10/17/2025 2:00 AM"
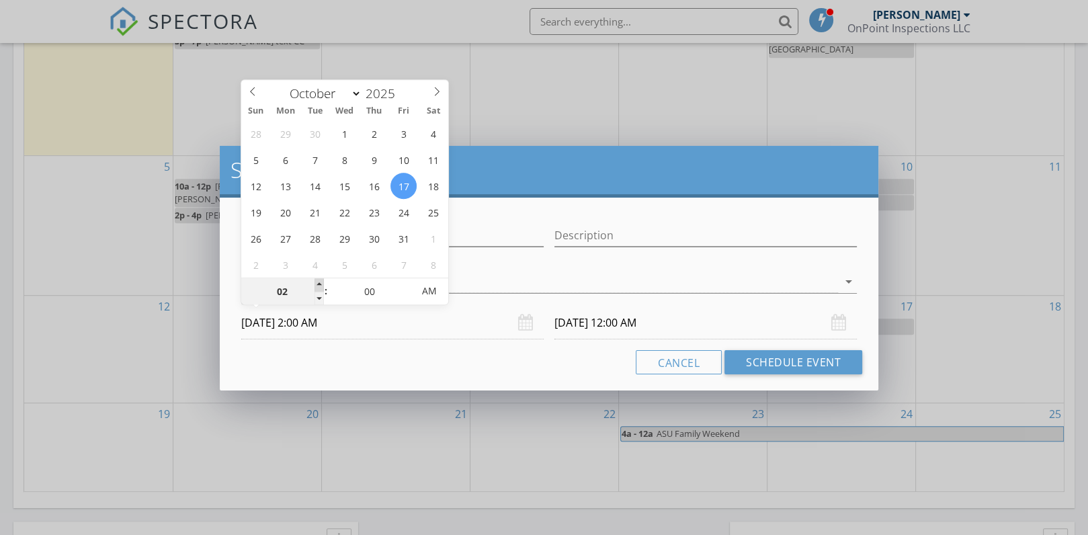
click at [320, 280] on span at bounding box center [319, 284] width 9 height 13
type input "03"
type input "10/17/2025 3:00 AM"
click at [320, 280] on span at bounding box center [319, 284] width 9 height 13
type input "04"
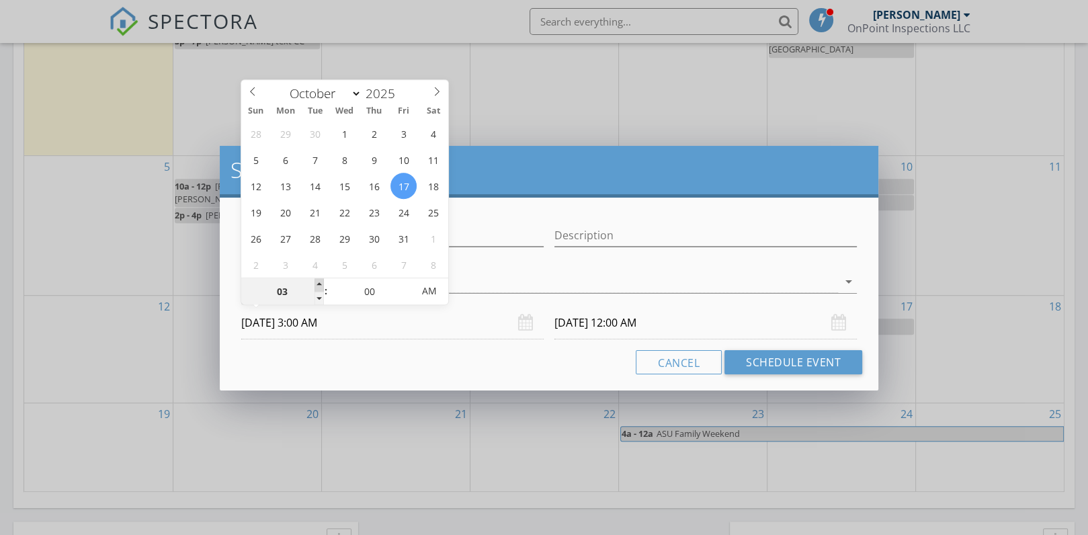
type input "10/17/2025 4:00 AM"
click at [320, 280] on span at bounding box center [319, 284] width 9 height 13
type input "05"
type input "10/17/2025 5:00 AM"
click at [320, 280] on span at bounding box center [319, 284] width 9 height 13
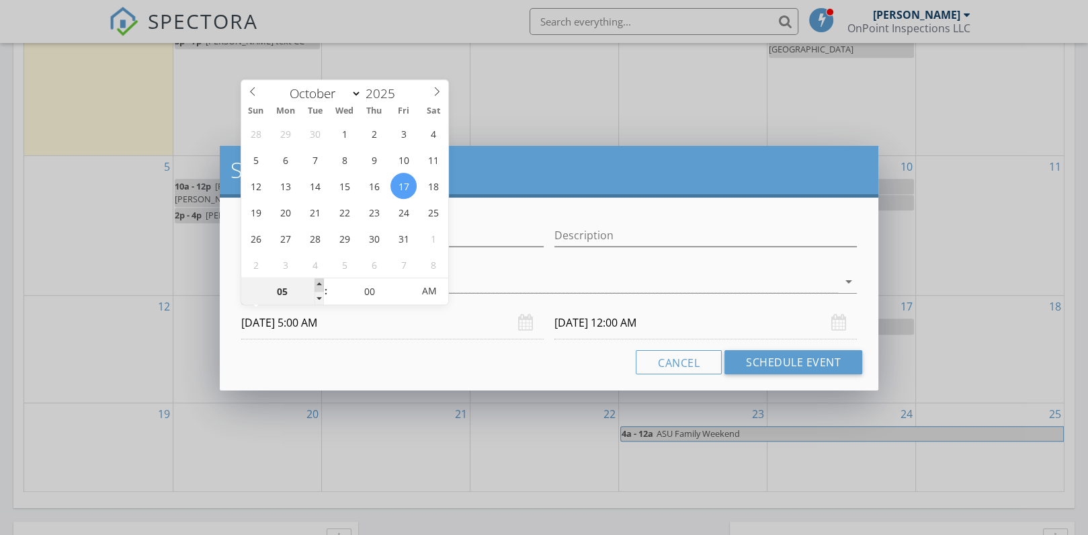
type input "06"
type input "10/17/2025 6:00 AM"
click at [320, 280] on span at bounding box center [319, 284] width 9 height 13
type input "07"
type input "10/17/2025 7:00 AM"
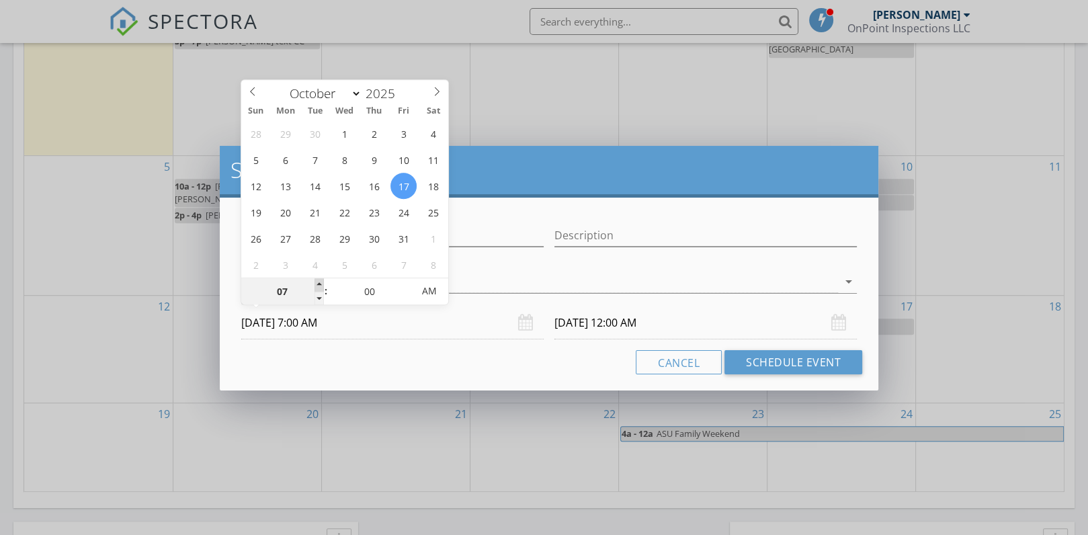
click at [320, 280] on span at bounding box center [319, 284] width 9 height 13
type input "08"
type input "10/17/2025 8:00 AM"
click at [320, 280] on span at bounding box center [319, 284] width 9 height 13
type input "09"
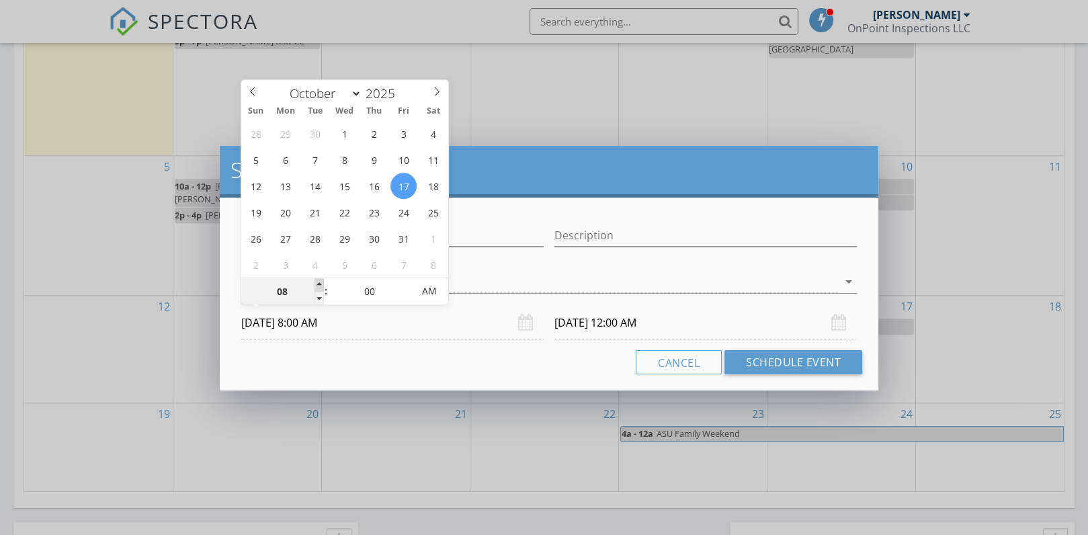
type input "10/17/2025 9:00 AM"
click at [320, 280] on span at bounding box center [319, 284] width 9 height 13
type input "10"
type input "10/17/2025 10:00 AM"
click at [320, 280] on span at bounding box center [319, 284] width 9 height 13
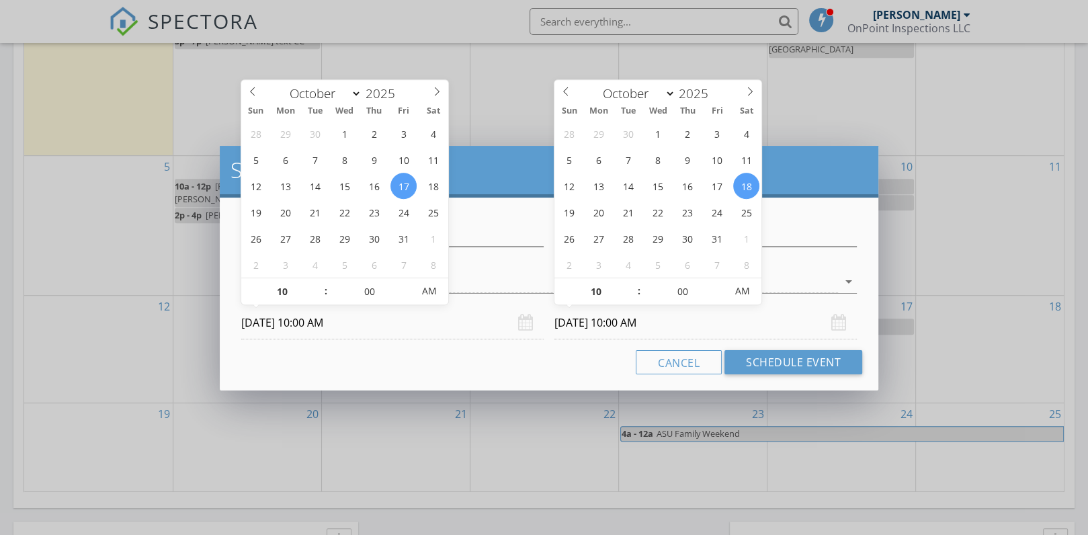
click at [624, 321] on input "10/18/2025 10:00 AM" at bounding box center [705, 322] width 302 height 33
type input "10/17/2025 10:00 AM"
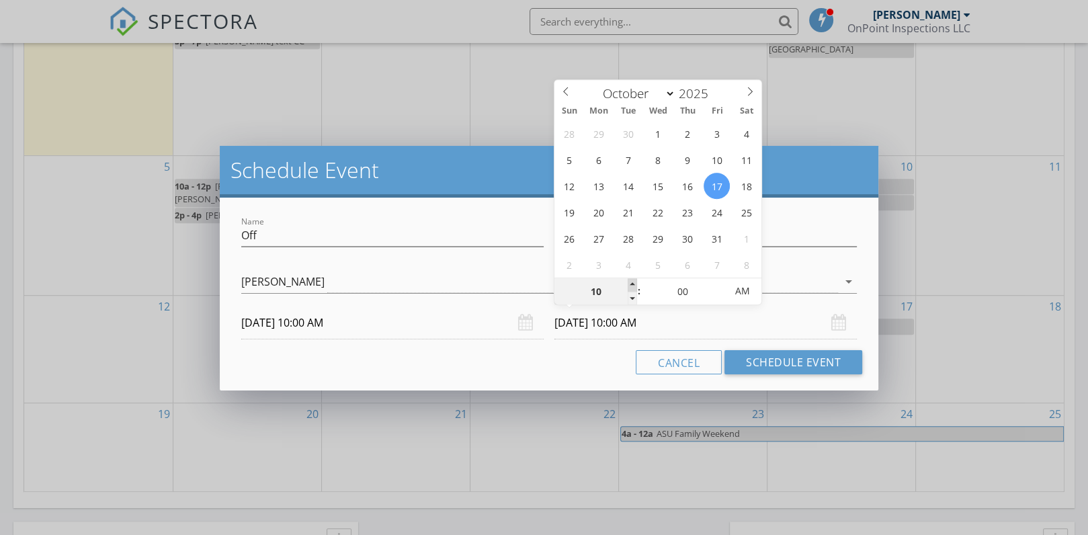
type input "11"
type input "10/17/2025 11:00 AM"
click at [634, 283] on span at bounding box center [632, 284] width 9 height 13
type input "12"
type input "10/17/2025 12:00 PM"
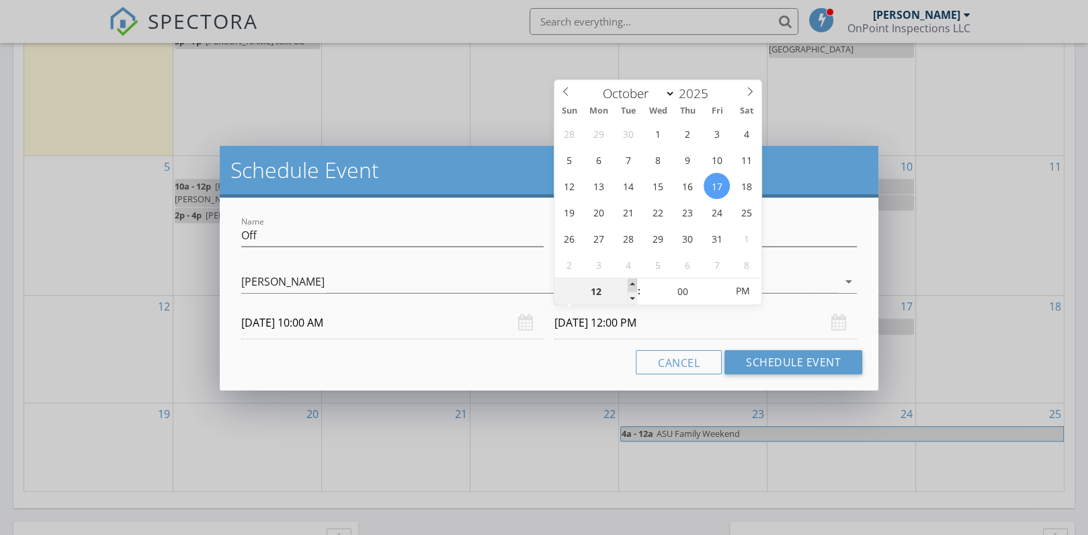
click at [634, 283] on span at bounding box center [632, 284] width 9 height 13
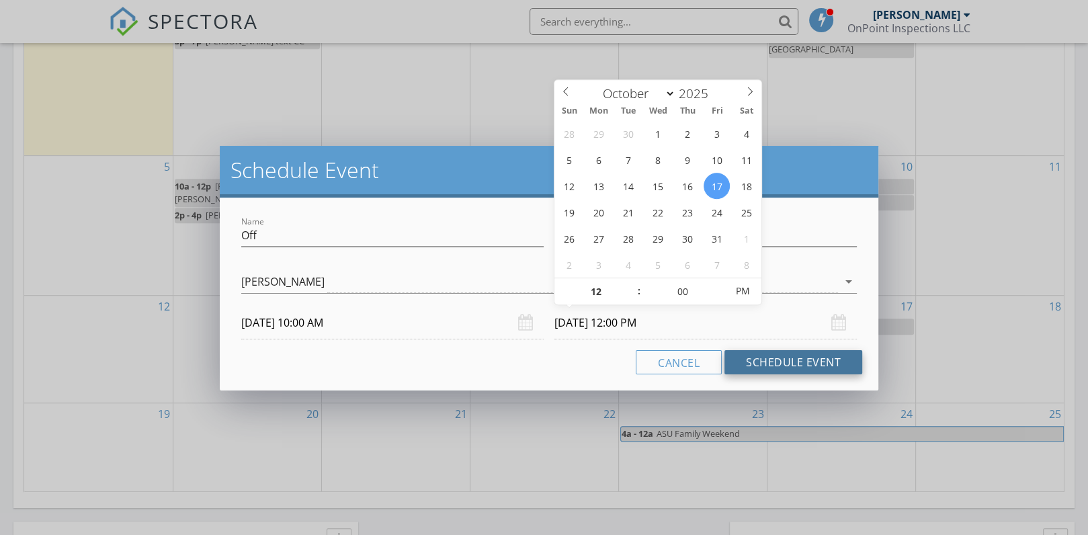
click at [805, 367] on button "Schedule Event" at bounding box center [794, 362] width 138 height 24
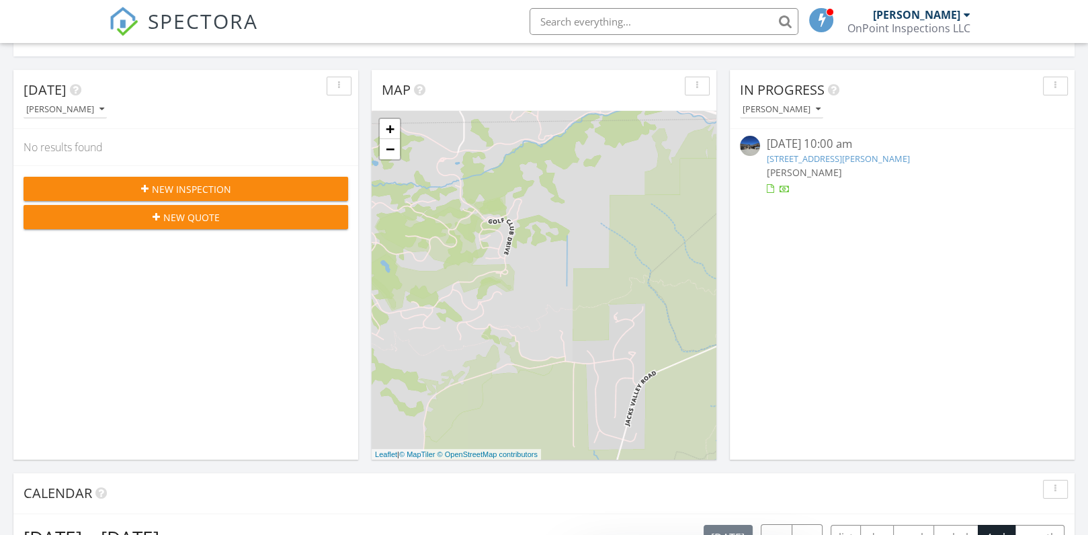
scroll to position [105, 0]
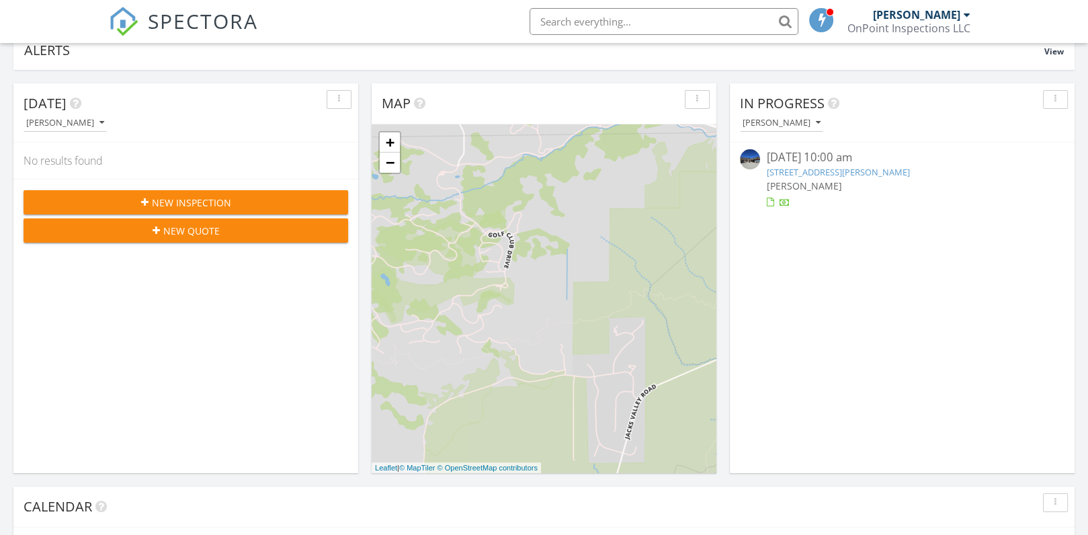
click at [860, 166] on div "1103 Cortez Ln, Gardnerville, NV 89410" at bounding box center [902, 172] width 271 height 13
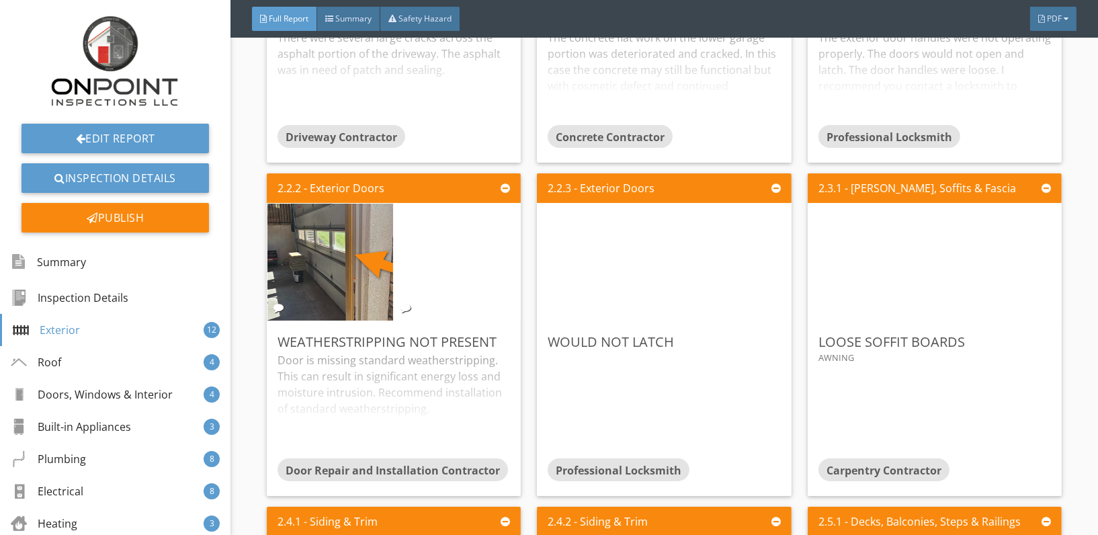
scroll to position [1116, 0]
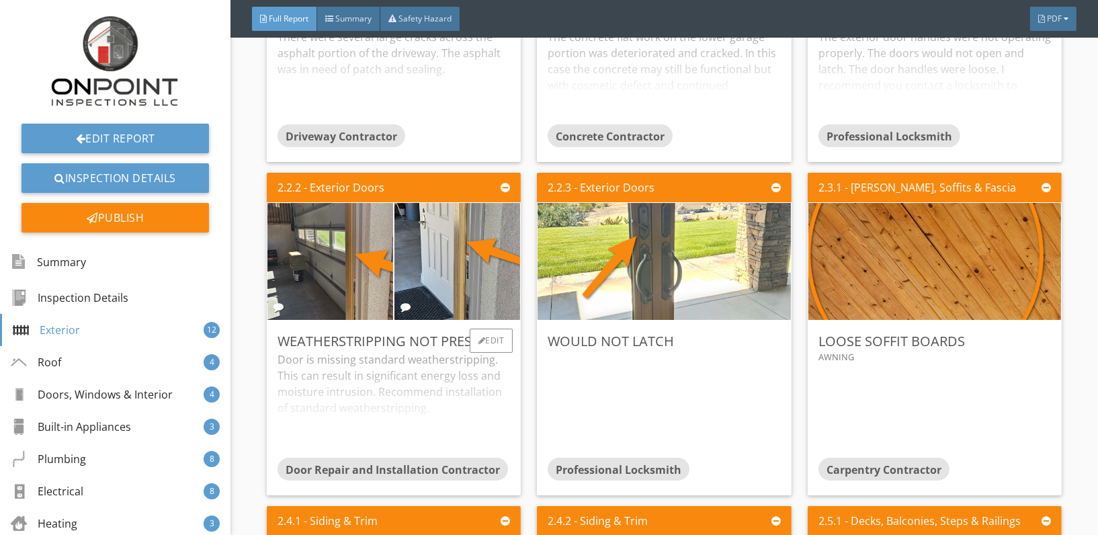
click at [499, 352] on div "Door is missing standard weatherstripping. This can result in significant energ…" at bounding box center [394, 405] width 233 height 106
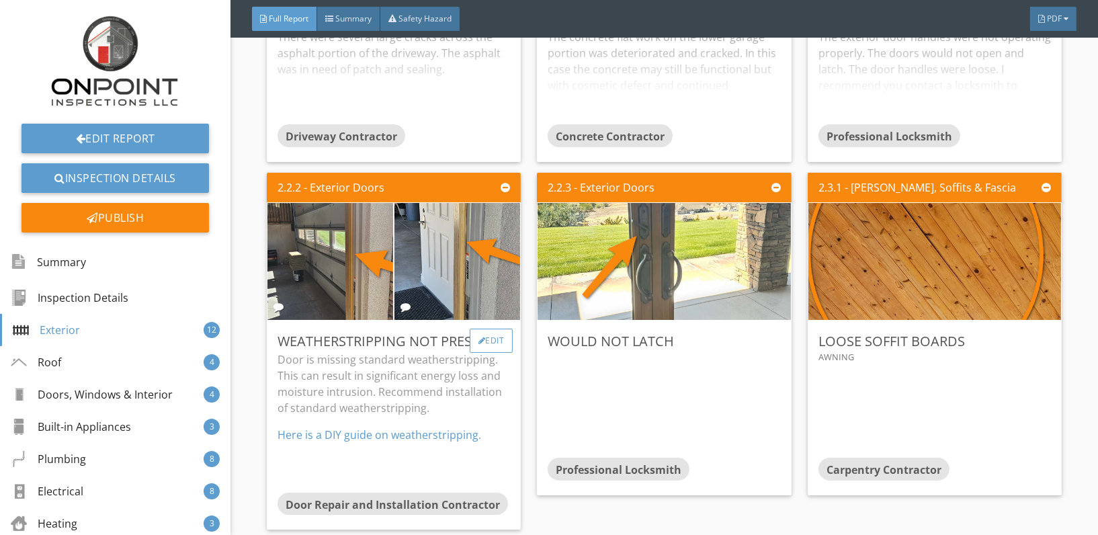
click at [488, 330] on div "Edit" at bounding box center [492, 341] width 44 height 24
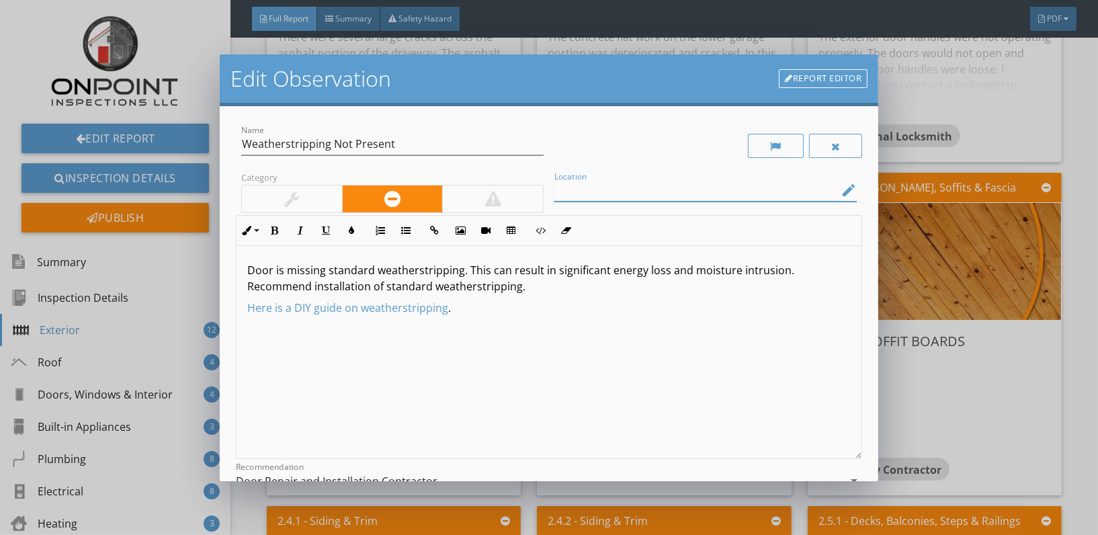
click at [653, 187] on input "Location" at bounding box center [696, 190] width 284 height 22
click at [841, 191] on icon "edit" at bounding box center [849, 190] width 16 height 16
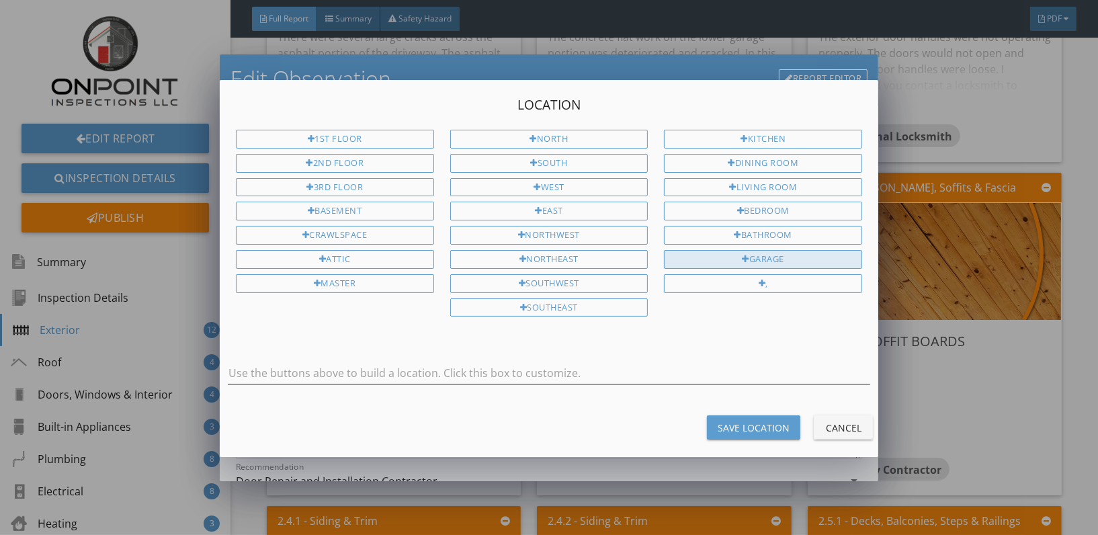
click at [771, 256] on div "Garage" at bounding box center [763, 259] width 198 height 19
type input "Garage"
click at [731, 427] on div "Save Location" at bounding box center [754, 428] width 72 height 14
type input "Garage"
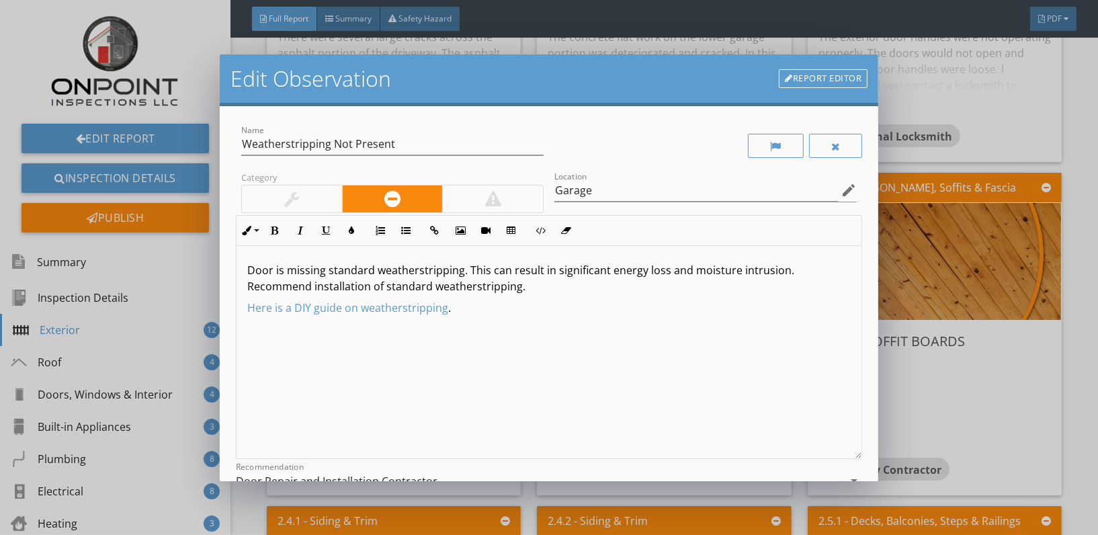
click at [503, 315] on div "Door is missing standard weatherstripping. This can result in significant energ…" at bounding box center [549, 352] width 625 height 213
drag, startPoint x: 503, startPoint y: 315, endPoint x: 243, endPoint y: 258, distance: 265.6
click at [243, 258] on div "Door is missing standard weatherstripping. This can result in significant energ…" at bounding box center [549, 352] width 625 height 213
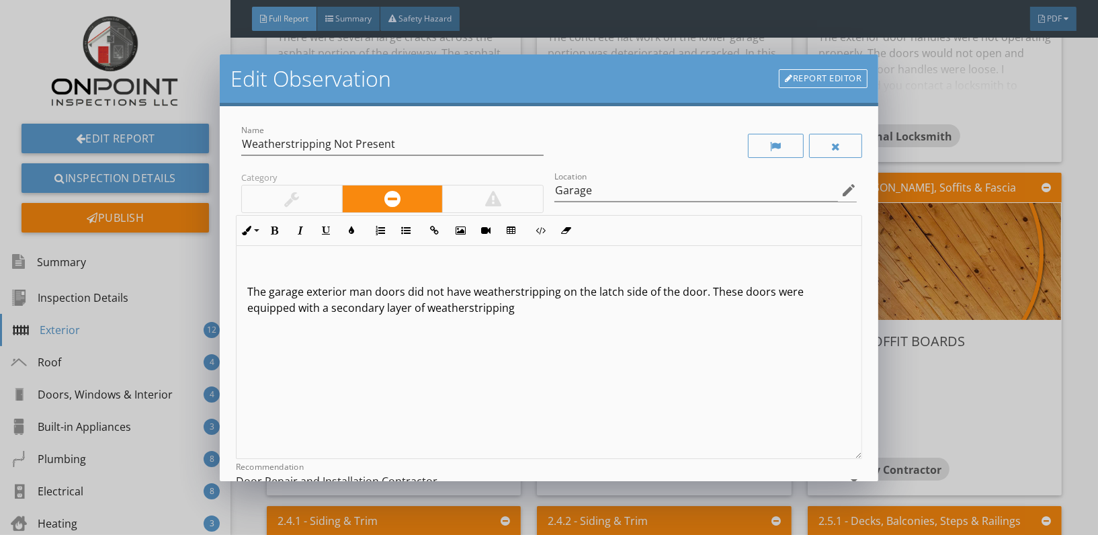
click at [532, 309] on p "The garage exterior man doors did not have weatherstripping on the latch side o…" at bounding box center [549, 300] width 604 height 32
click at [247, 312] on p "The garage exterior man doors did not have weatherstripping on the latch side o…" at bounding box center [549, 300] width 604 height 32
click at [647, 319] on div "The garage exterior man doors did not have weatherstripping on the latch side o…" at bounding box center [549, 352] width 625 height 213
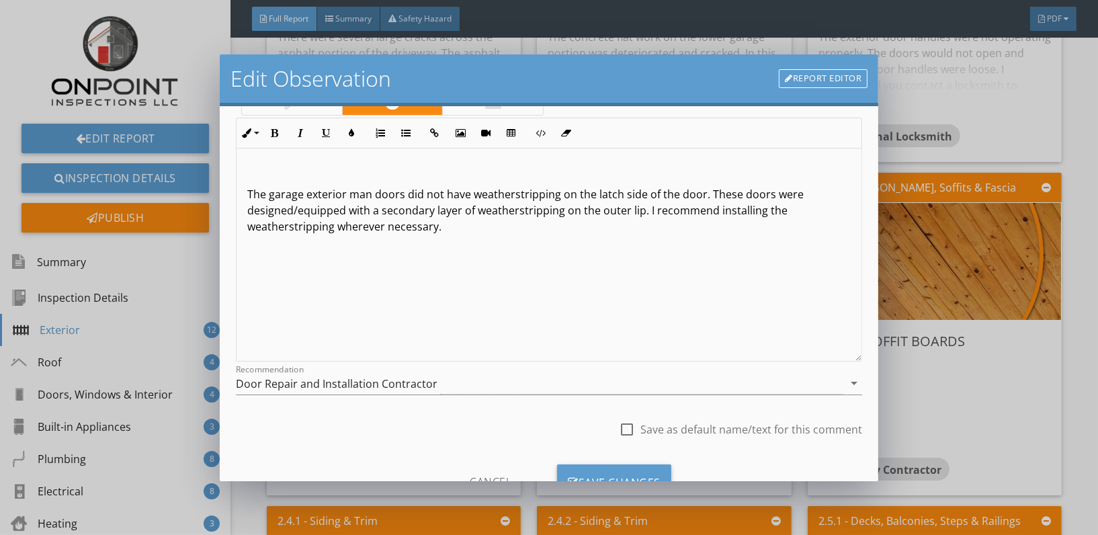
scroll to position [100, 0]
click at [643, 211] on p "The garage exterior man doors did not have weatherstripping on the latch side o…" at bounding box center [549, 207] width 604 height 48
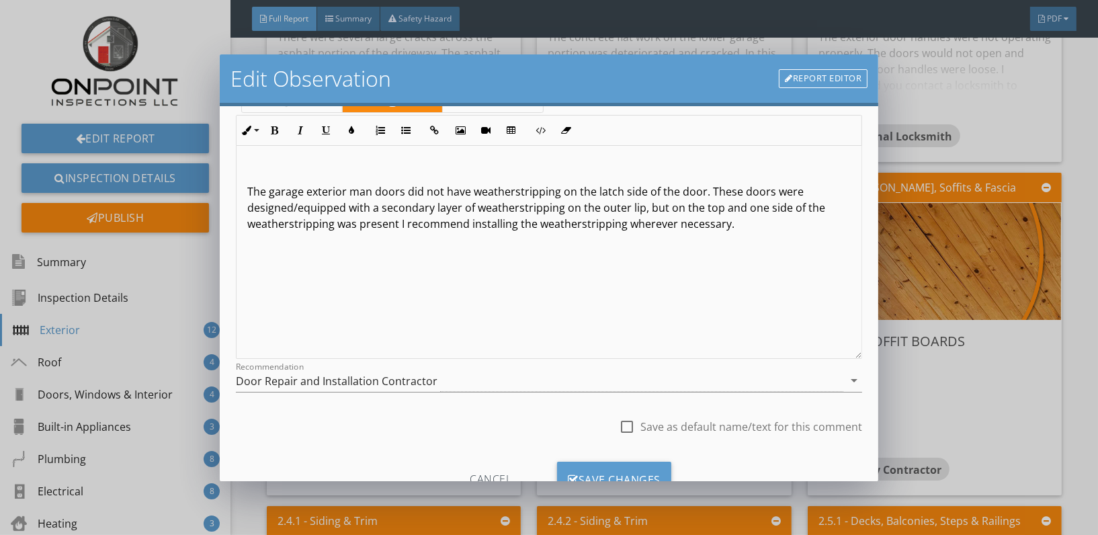
click at [823, 212] on p "The garage exterior man doors did not have weatherstripping on the latch side o…" at bounding box center [549, 207] width 604 height 48
click at [436, 231] on div "The garage exterior man doors did not have weatherstripping on the latch side o…" at bounding box center [549, 252] width 625 height 213
click at [560, 212] on p "The garage exterior man doors did not have weatherstripping on the latch side o…" at bounding box center [549, 207] width 604 height 48
click at [550, 206] on p "The garage exterior man doors did not have weatherstripping on the latch side o…" at bounding box center [549, 207] width 604 height 48
click at [586, 208] on p "The garage exterior man doors did not have weatherstripping on the latch side o…" at bounding box center [549, 207] width 604 height 48
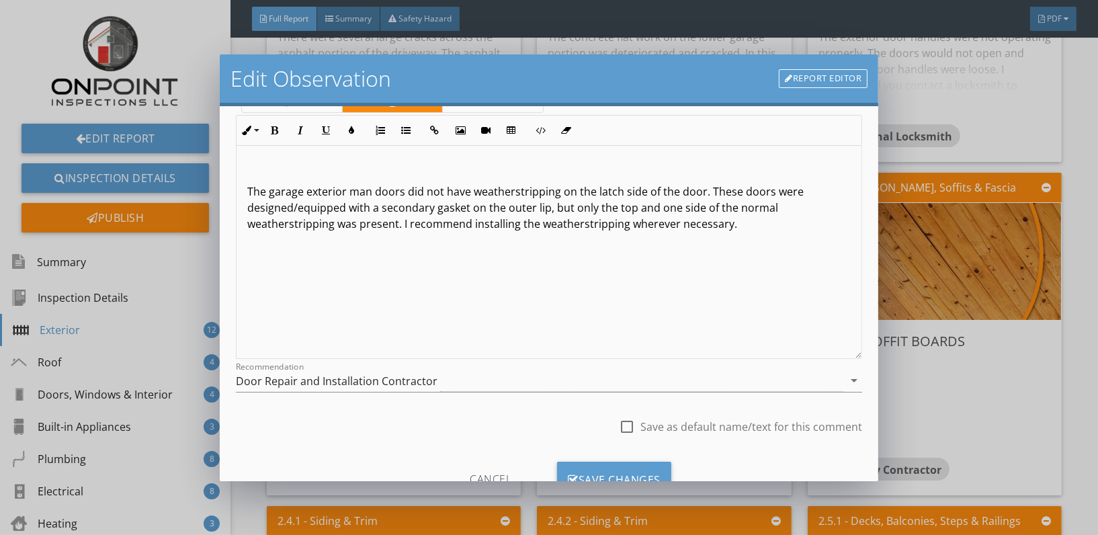
click at [768, 246] on div "The garage exterior man doors did not have weatherstripping on the latch side o…" at bounding box center [549, 252] width 625 height 213
click at [294, 206] on p "The garage exterior man doors did not have weatherstripping on the latch side o…" at bounding box center [549, 207] width 604 height 48
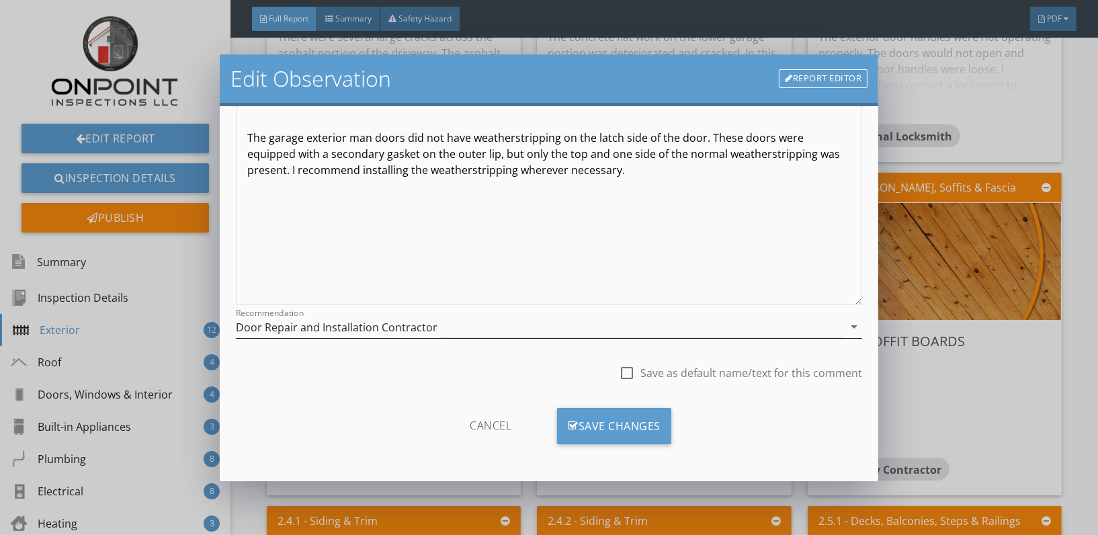
click at [473, 329] on div "Door Repair and Installation Contractor" at bounding box center [540, 327] width 608 height 22
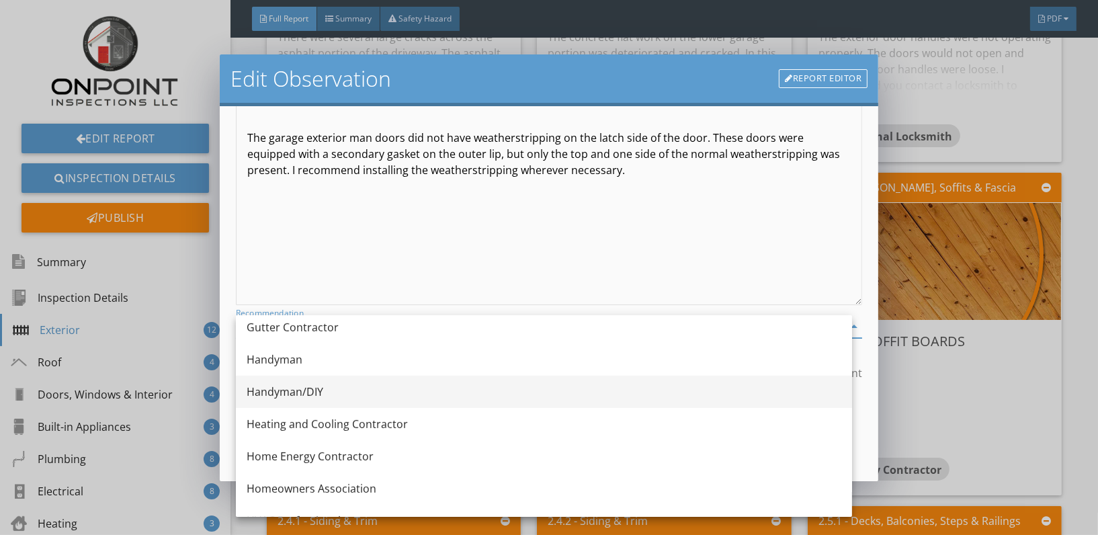
scroll to position [849, 0]
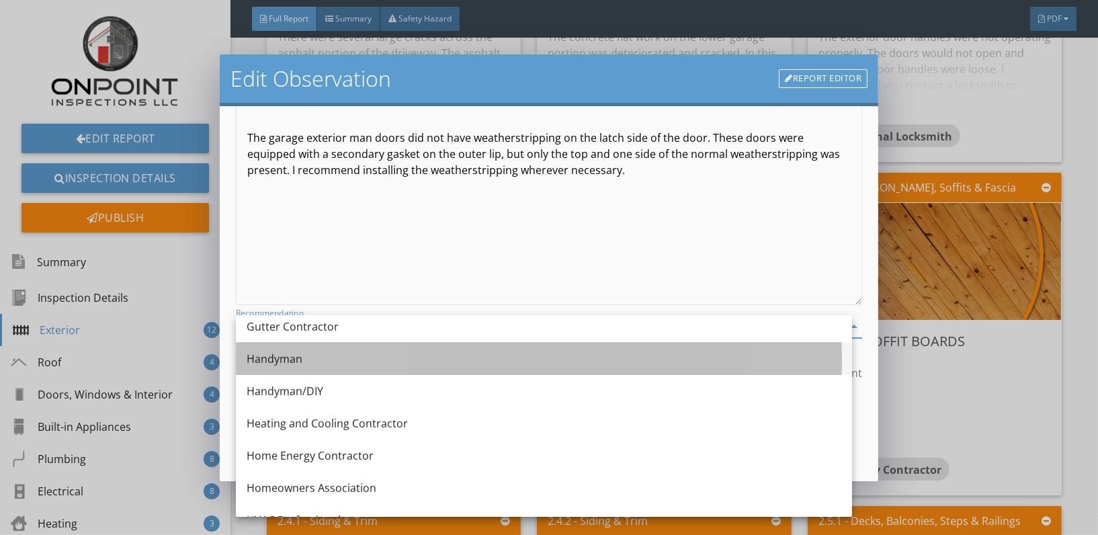
click at [280, 355] on div "Handyman" at bounding box center [544, 359] width 595 height 16
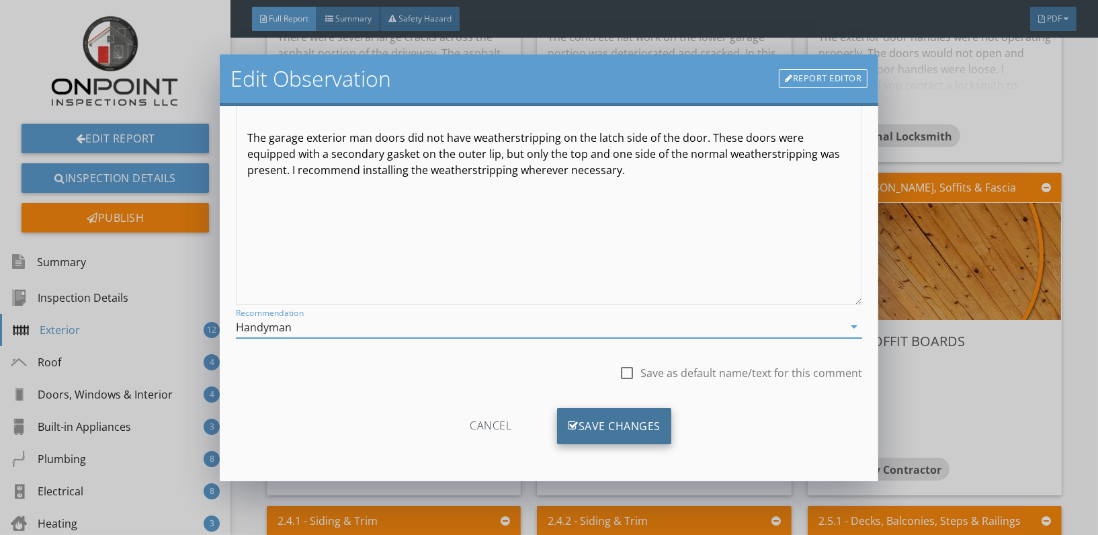
click at [631, 425] on div "Save Changes" at bounding box center [614, 426] width 114 height 36
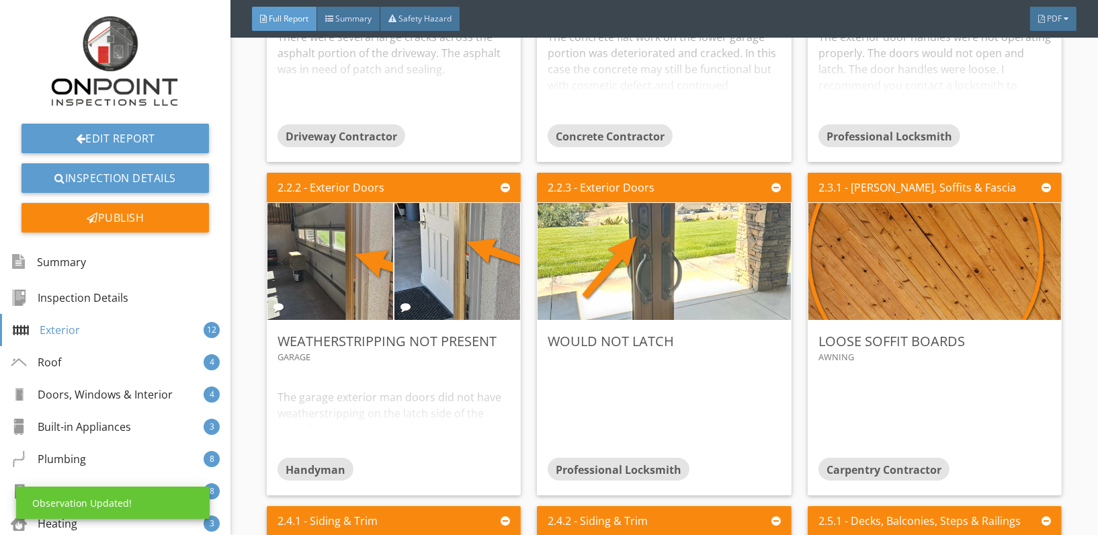
scroll to position [0, 0]
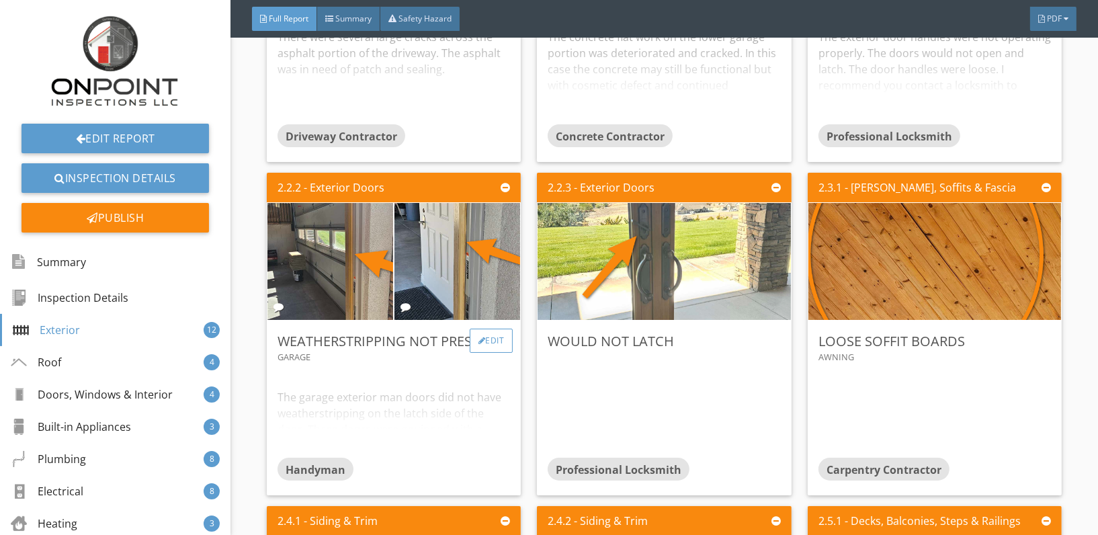
click at [484, 342] on div "Edit" at bounding box center [492, 341] width 44 height 24
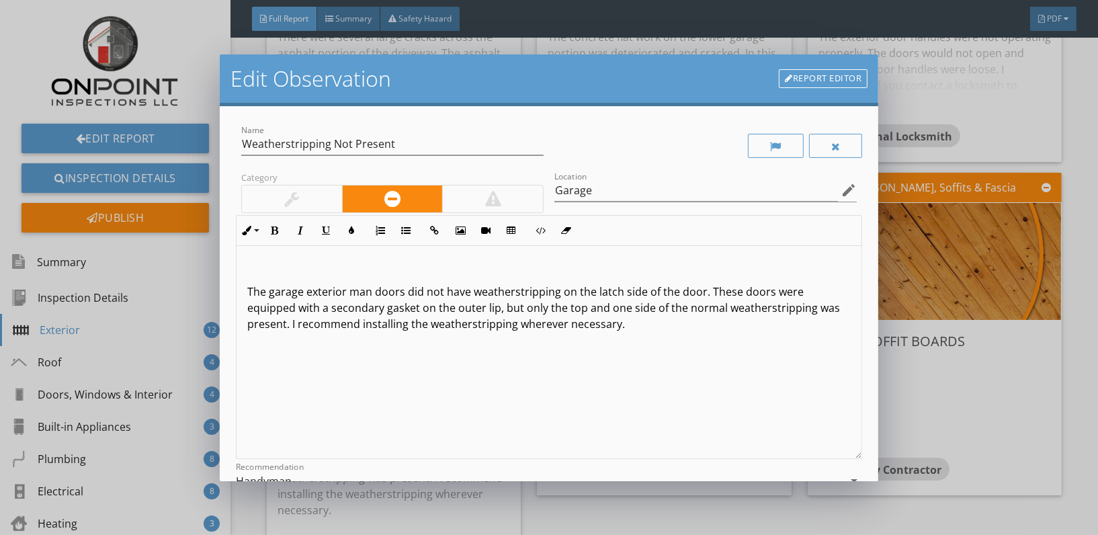
click at [249, 290] on p "The garage exterior man doors did not have weatherstripping on the latch side o…" at bounding box center [549, 308] width 604 height 48
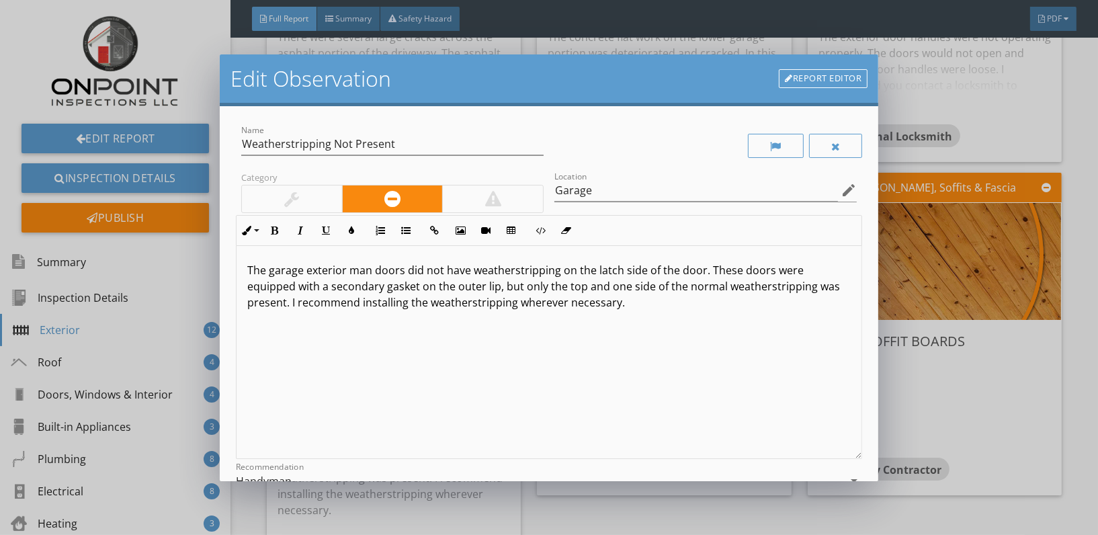
scroll to position [154, 0]
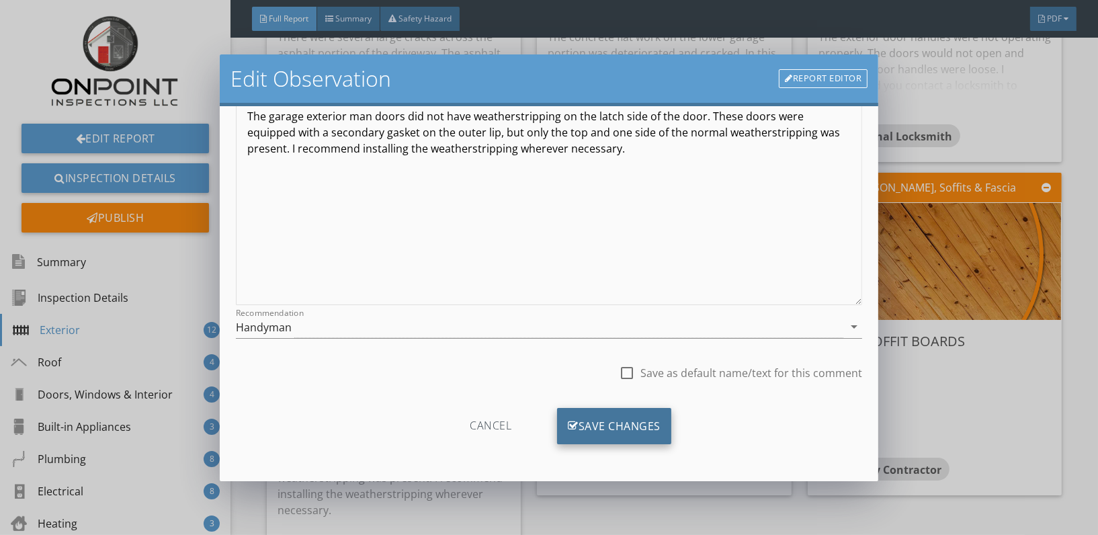
click at [611, 421] on div "Save Changes" at bounding box center [614, 426] width 114 height 36
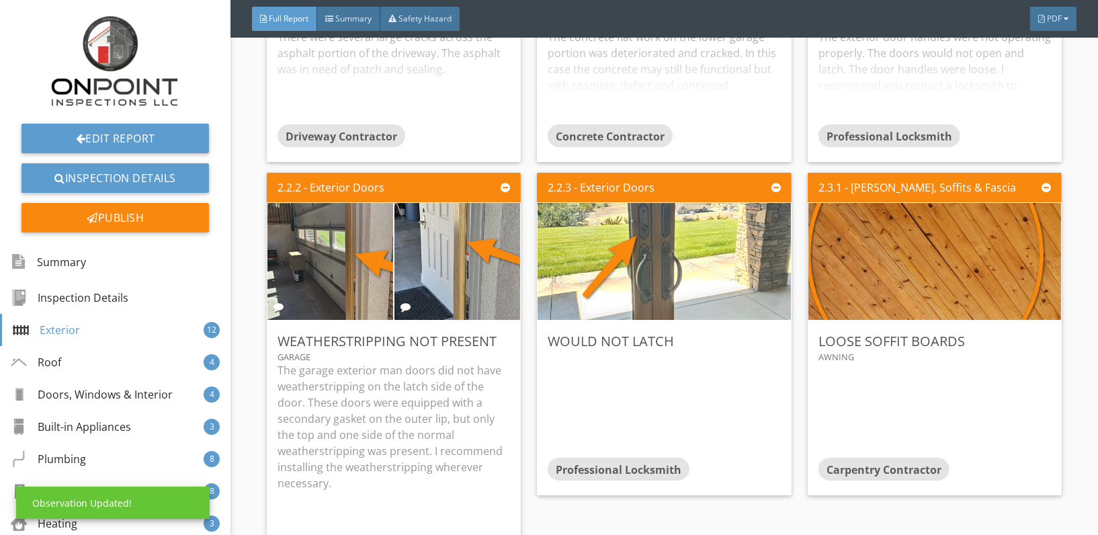
scroll to position [0, 0]
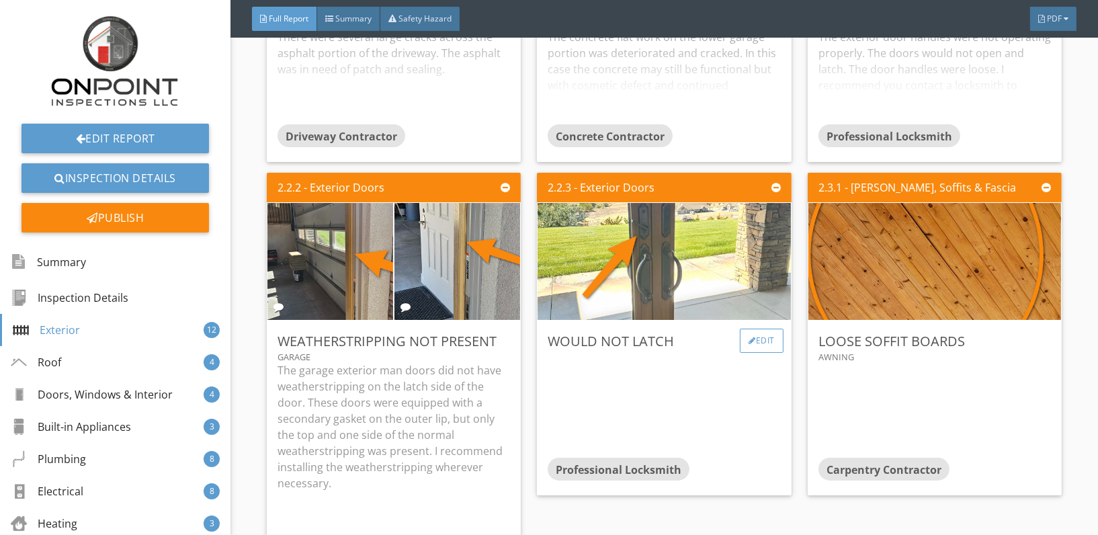
click at [760, 337] on div "Edit" at bounding box center [762, 341] width 44 height 24
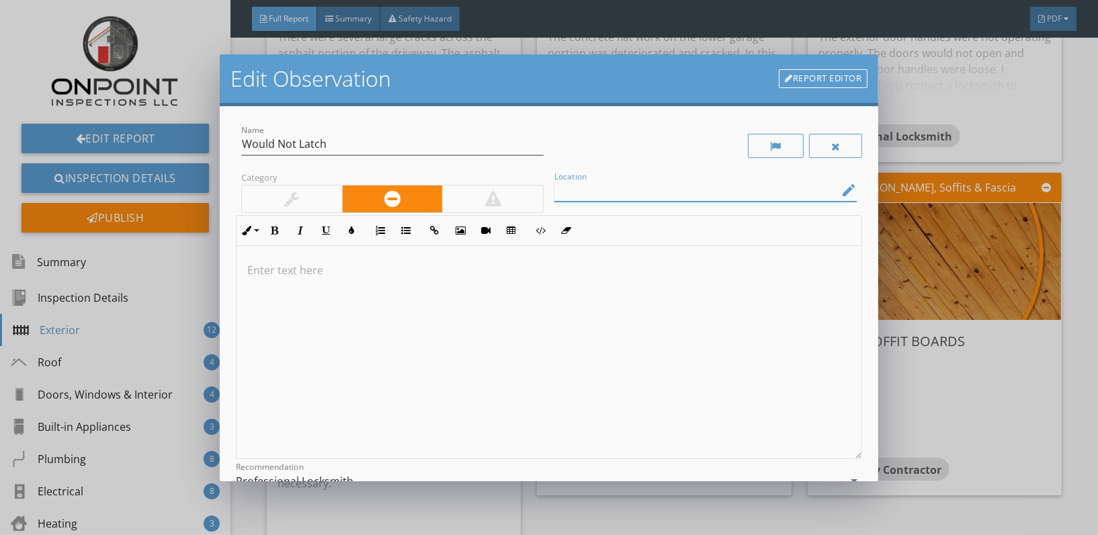
click at [620, 192] on input "Location" at bounding box center [696, 190] width 284 height 22
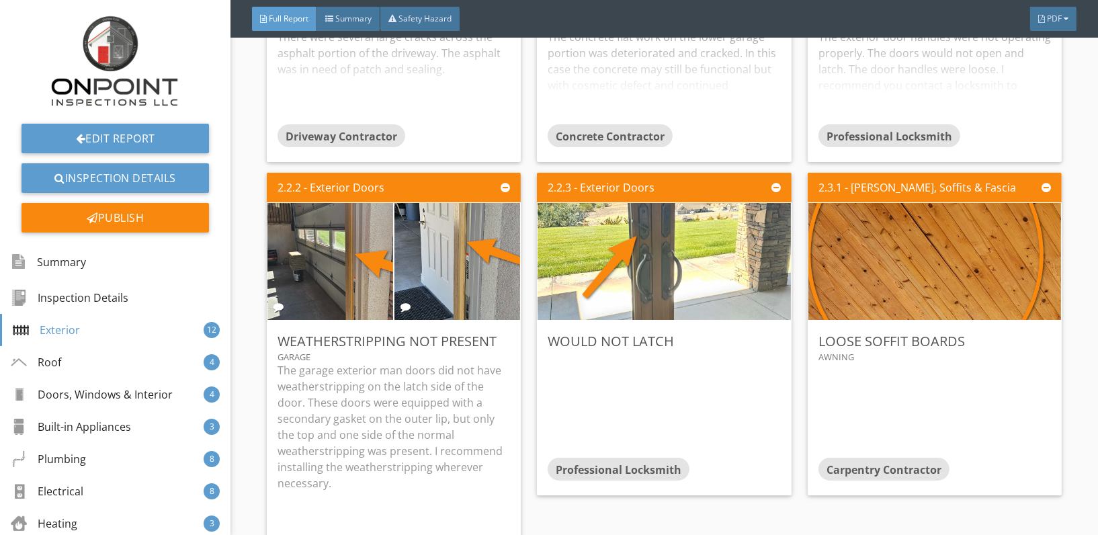
click at [1077, 426] on div at bounding box center [549, 267] width 1098 height 535
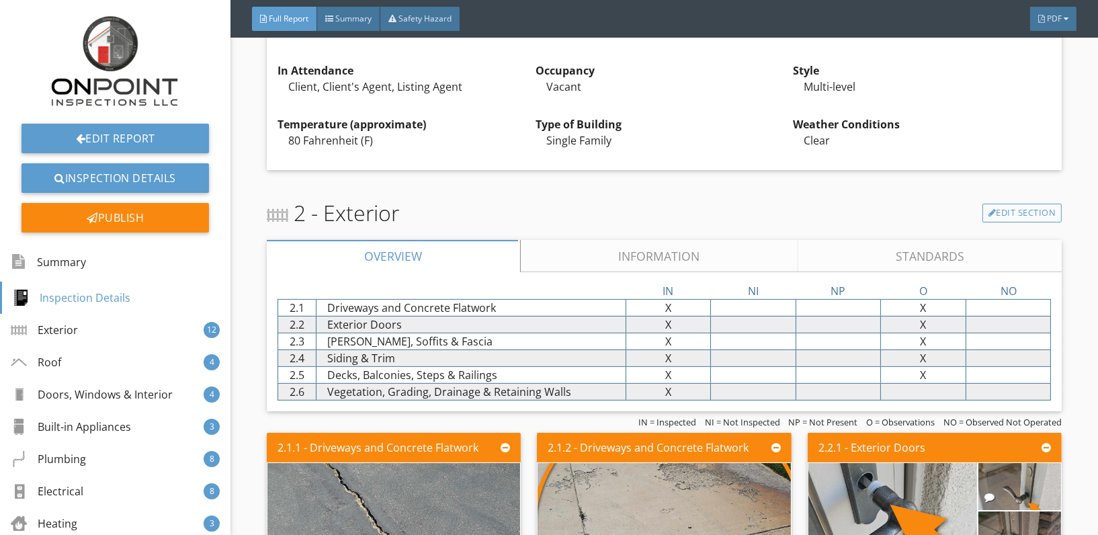
scroll to position [523, 0]
click at [1012, 207] on link "Edit Section" at bounding box center [1023, 212] width 80 height 19
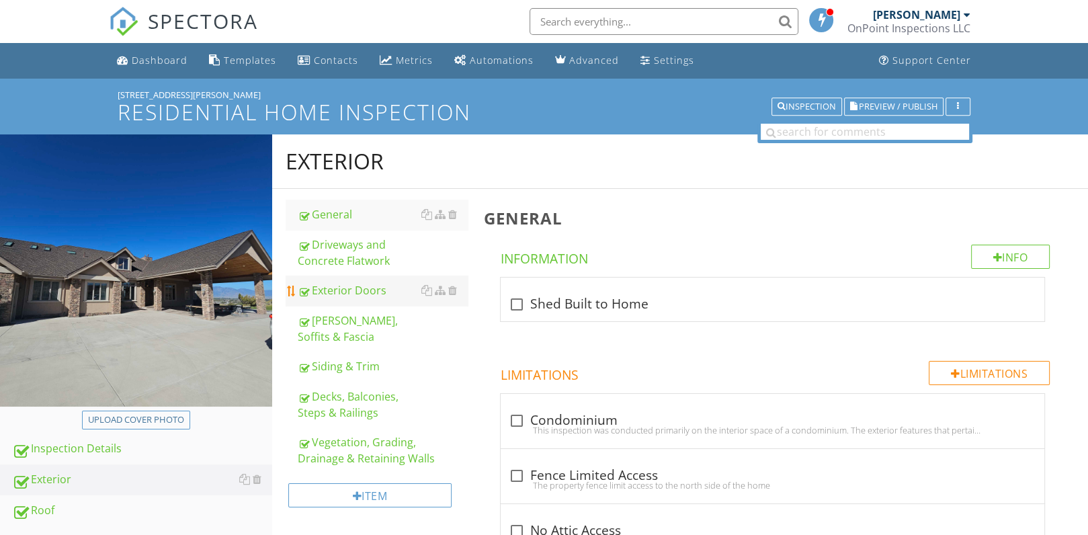
click at [327, 284] on div "Exterior Doors" at bounding box center [383, 290] width 171 height 16
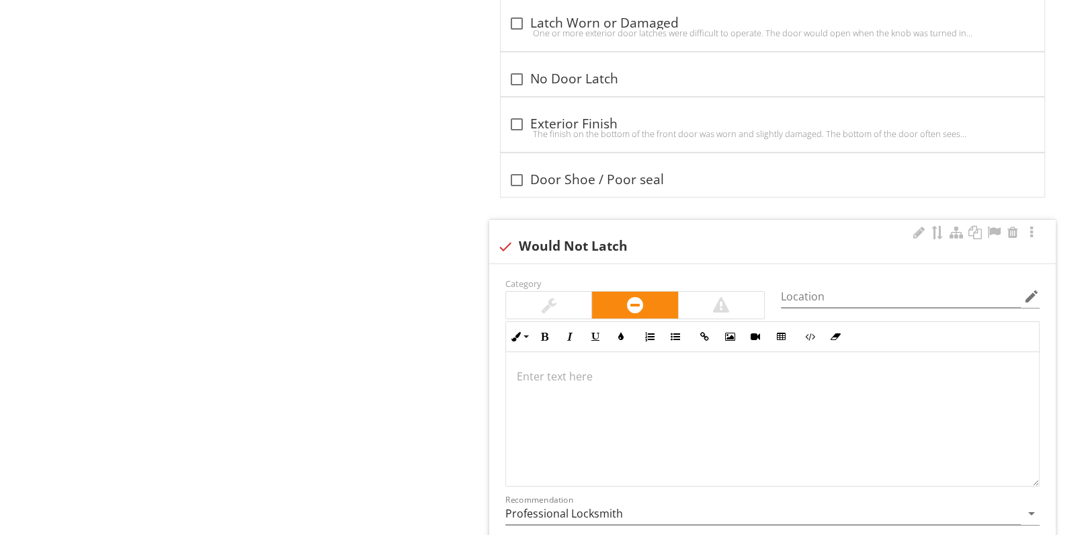
scroll to position [4812, 0]
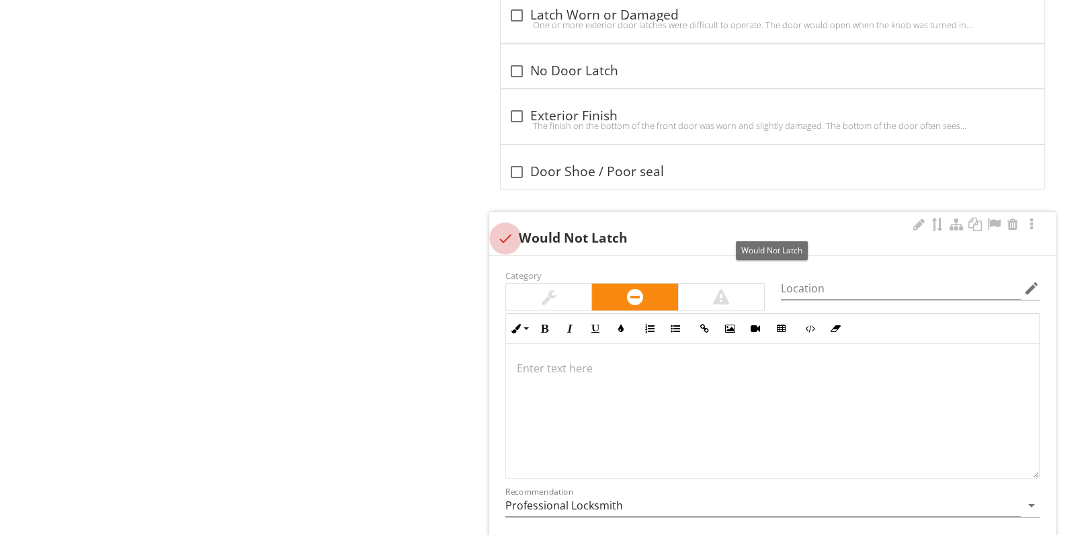
click at [505, 227] on div at bounding box center [505, 238] width 23 height 23
checkbox input "true"
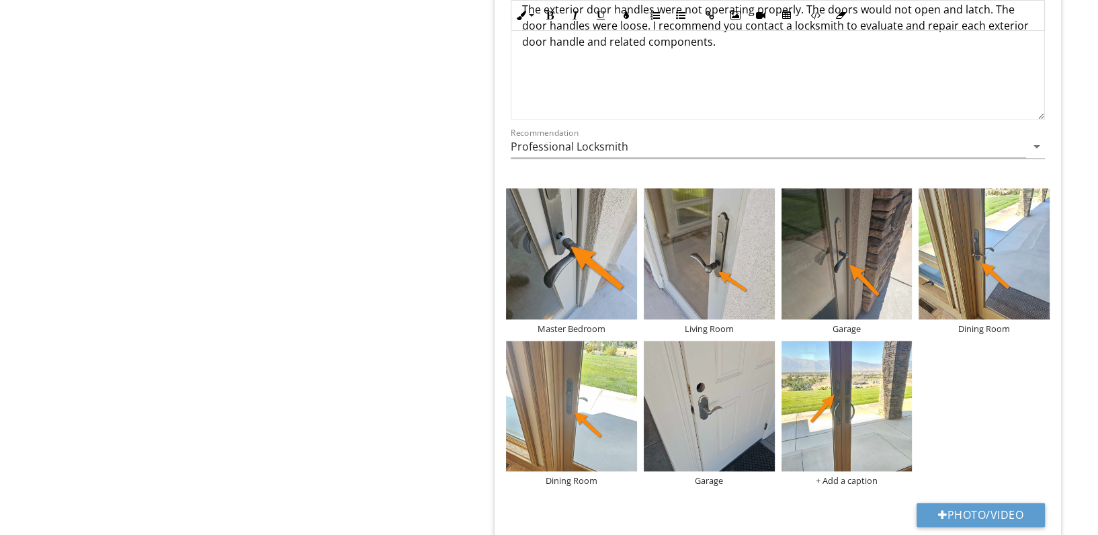
scroll to position [2040, 0]
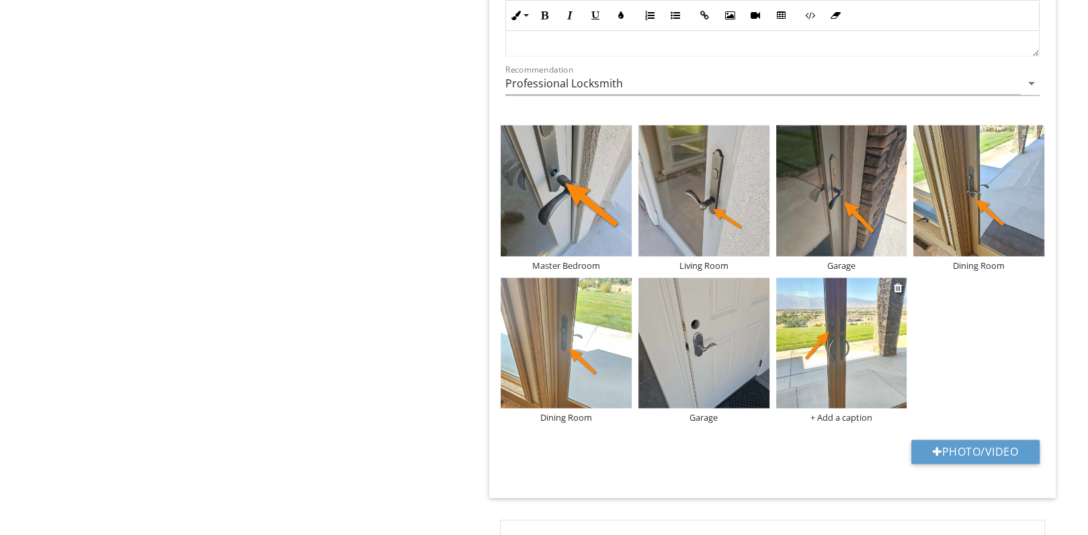
click at [836, 416] on div "+ Add a caption" at bounding box center [841, 417] width 131 height 11
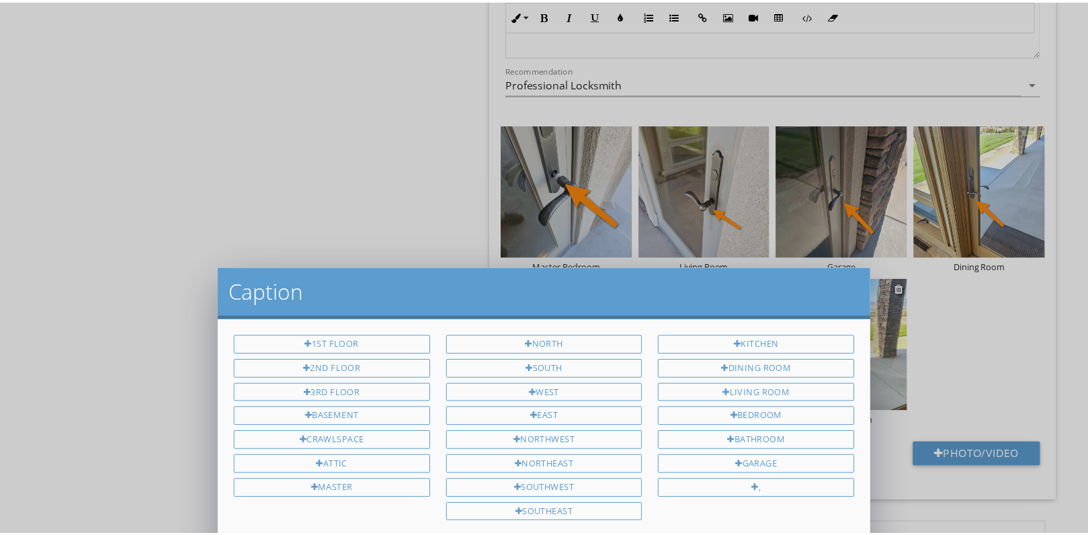
scroll to position [0, 0]
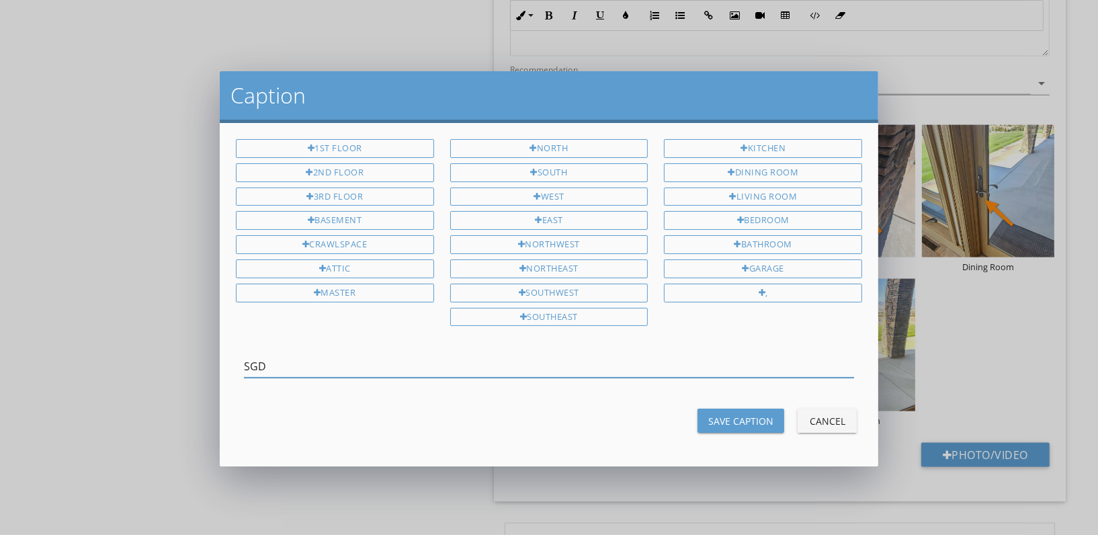
type input "SGD"
click at [738, 409] on button "Save Caption" at bounding box center [741, 421] width 87 height 24
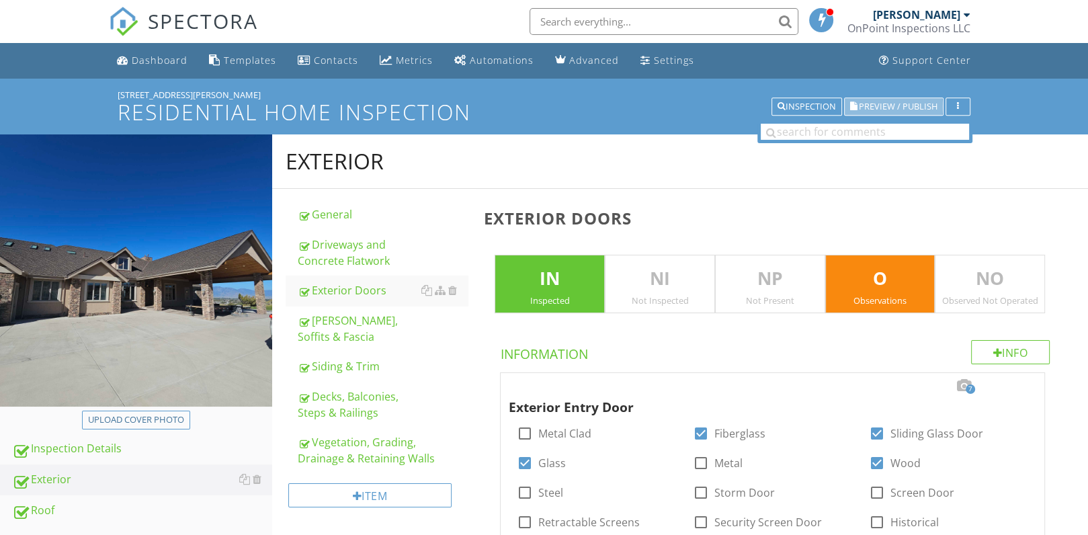
click at [906, 106] on span "Preview / Publish" at bounding box center [898, 106] width 79 height 9
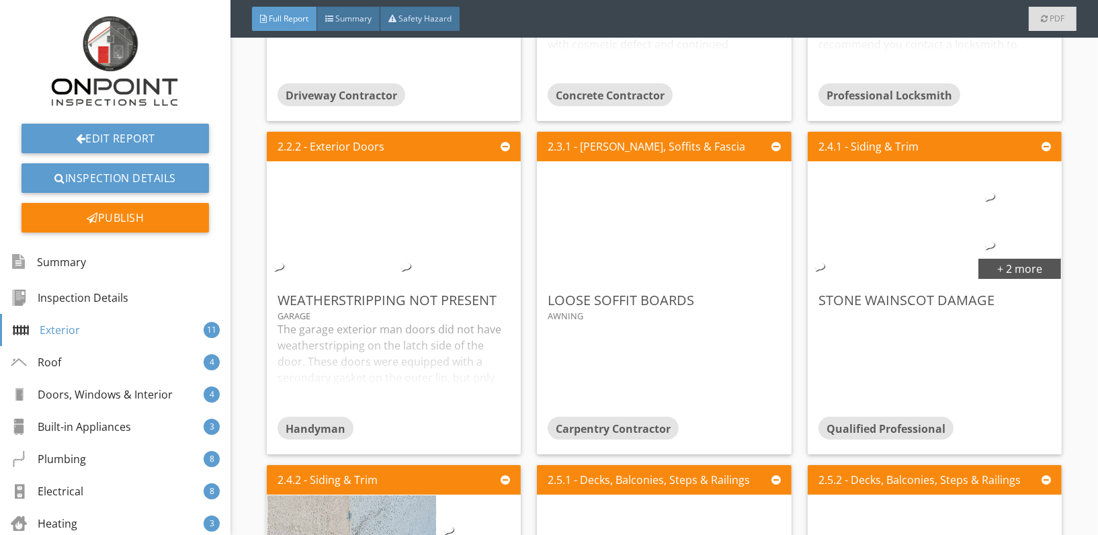
scroll to position [1157, 0]
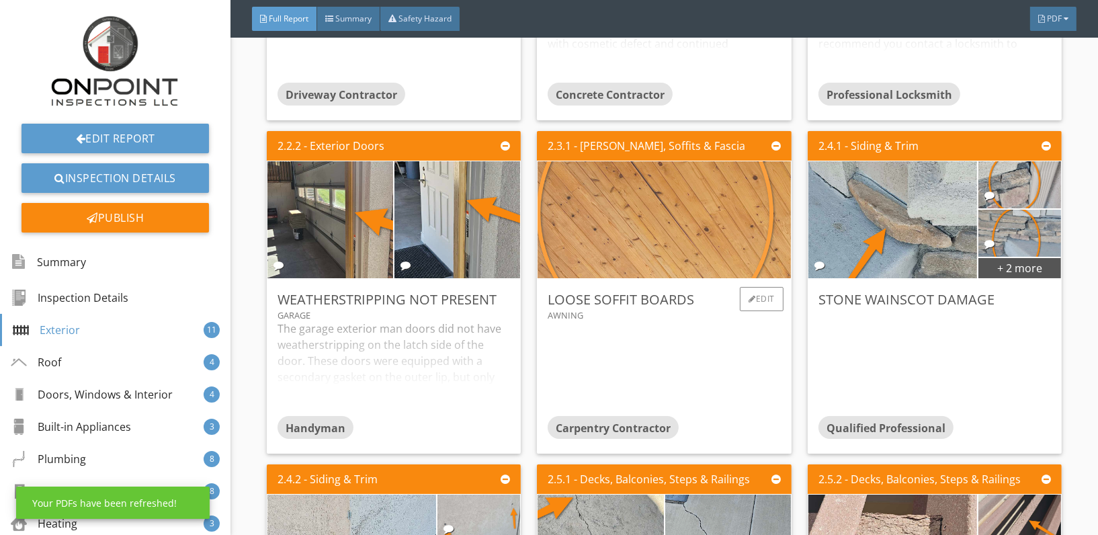
click at [685, 227] on img at bounding box center [664, 220] width 292 height 292
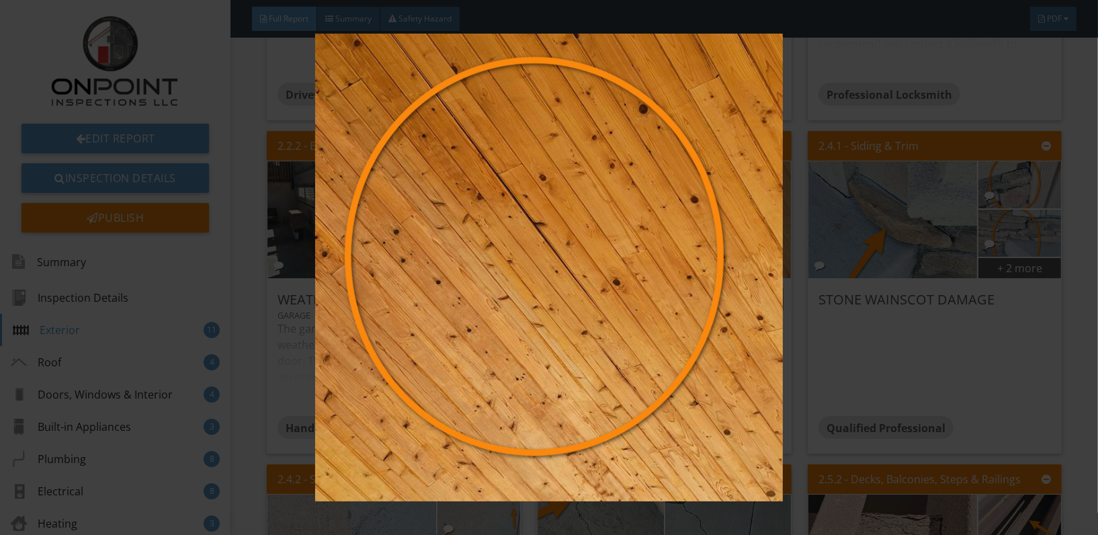
click at [685, 227] on img at bounding box center [549, 267] width 1003 height 467
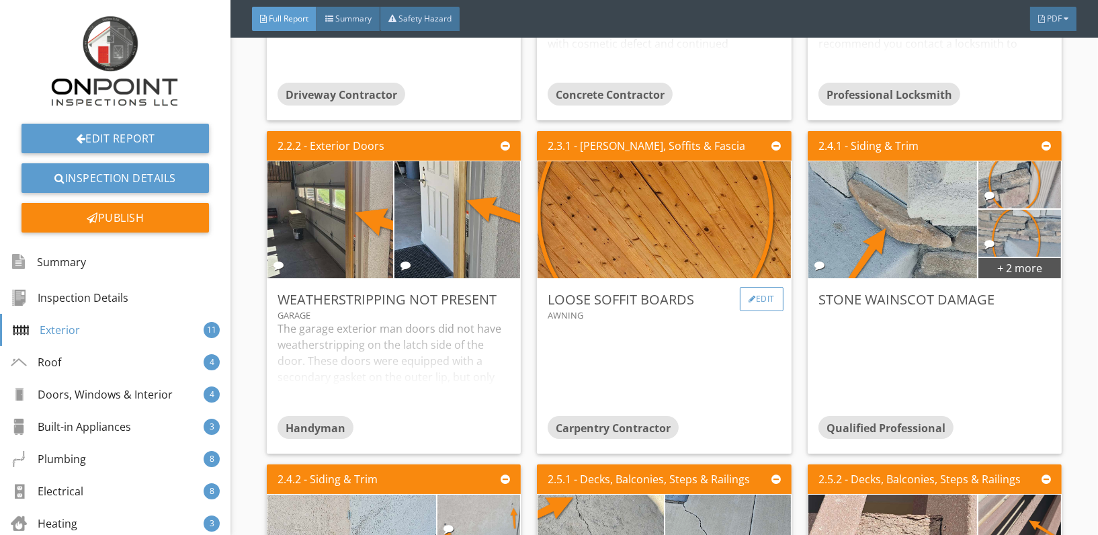
click at [752, 298] on div "Edit" at bounding box center [762, 299] width 44 height 24
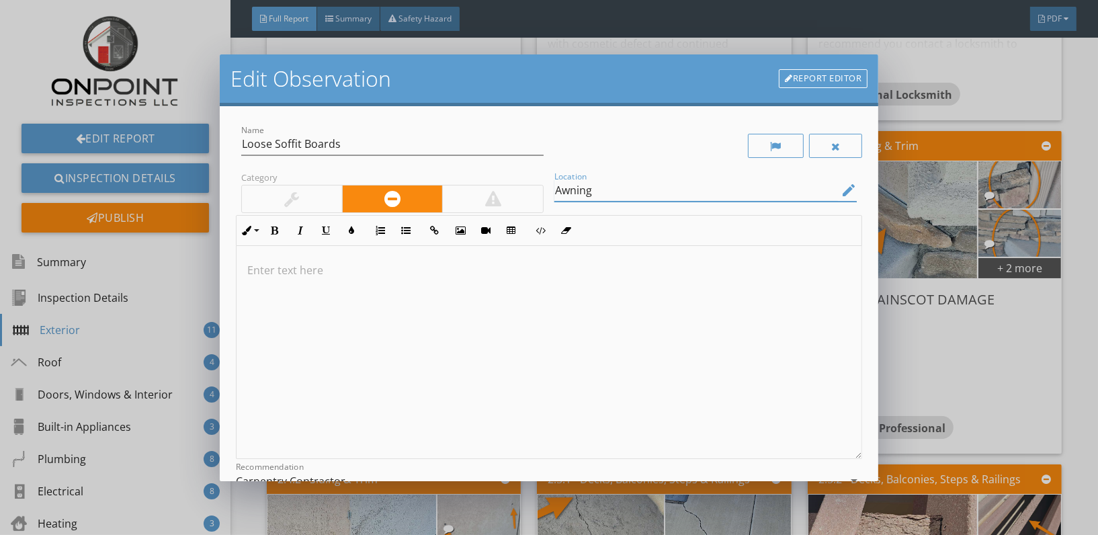
click at [606, 186] on input "Awning" at bounding box center [696, 190] width 284 height 22
click at [313, 262] on p at bounding box center [549, 270] width 604 height 16
click at [589, 190] on input "Awning Carport" at bounding box center [696, 190] width 284 height 22
type input "Awning /Carport"
click at [266, 259] on div at bounding box center [549, 352] width 625 height 213
